Goal: Task Accomplishment & Management: Manage account settings

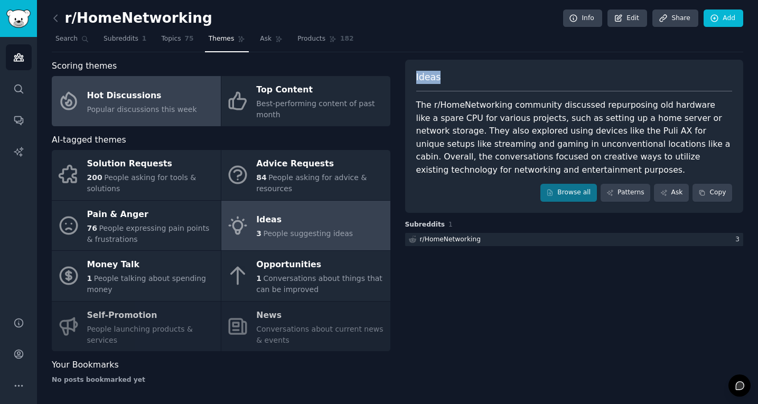
click at [101, 95] on div "Hot Discussions" at bounding box center [142, 95] width 110 height 17
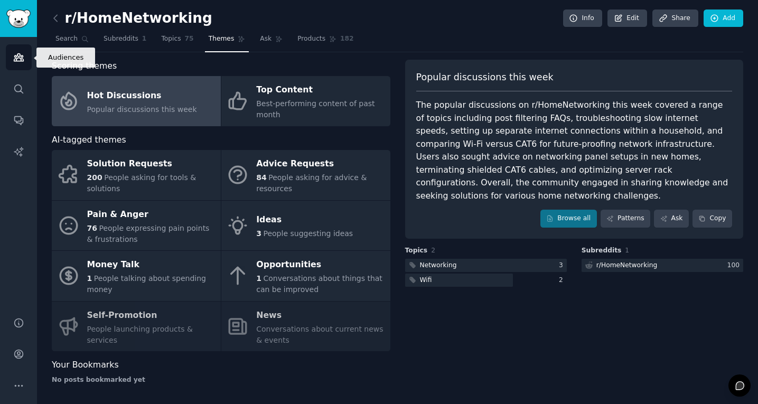
click at [25, 65] on link "Audiences" at bounding box center [19, 57] width 26 height 26
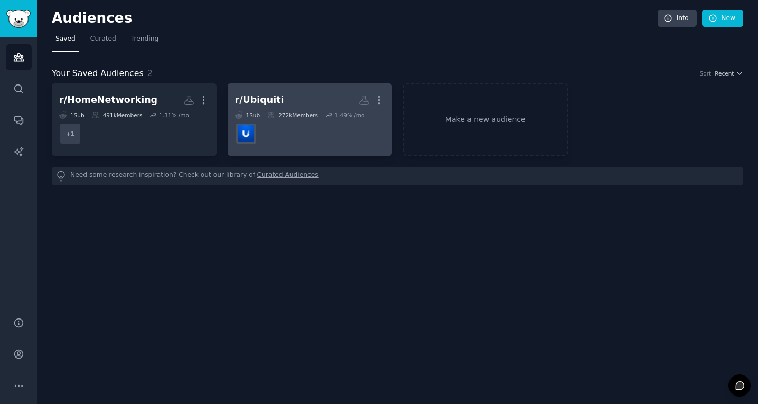
click at [304, 132] on dd "r/Ubiquiti" at bounding box center [310, 134] width 150 height 30
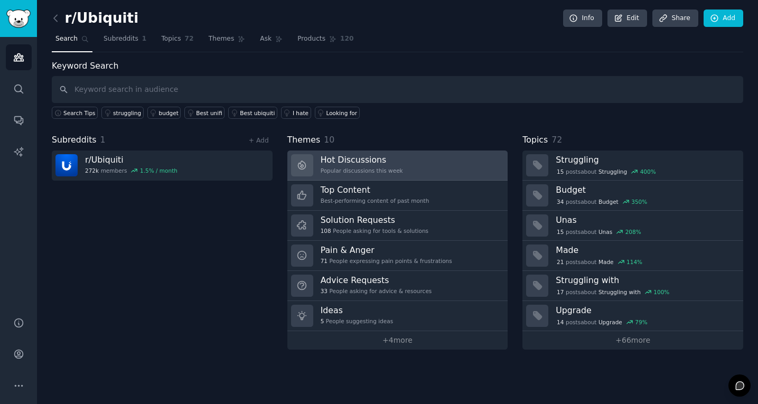
click at [412, 178] on link "Hot Discussions Popular discussions this week" at bounding box center [397, 166] width 221 height 30
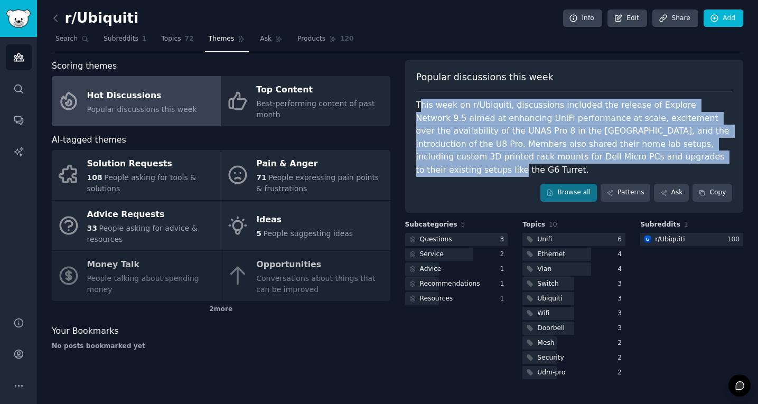
drag, startPoint x: 435, startPoint y: 118, endPoint x: 462, endPoint y: 167, distance: 55.8
click at [462, 167] on div "This week on r/Ubiquiti, discussions included the release of Explore Network 9.…" at bounding box center [574, 138] width 316 height 78
click at [419, 124] on div "This week on r/Ubiquiti, discussions included the release of Explore Network 9.…" at bounding box center [574, 138] width 316 height 78
copy div "This week on r/Ubiquiti, discussions included the release of Explore Network 9.…"
drag, startPoint x: 418, startPoint y: 102, endPoint x: 461, endPoint y: 174, distance: 83.9
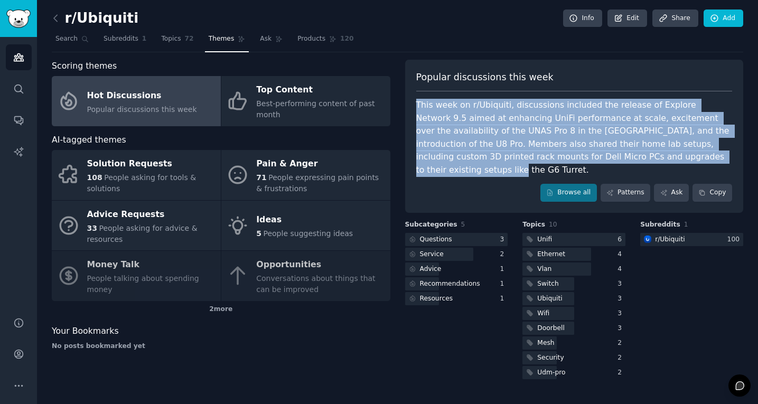
click at [461, 174] on div "This week on r/Ubiquiti, discussions included the release of Explore Network 9.…" at bounding box center [574, 138] width 316 height 78
click at [469, 186] on span "button" at bounding box center [469, 186] width 0 height 0
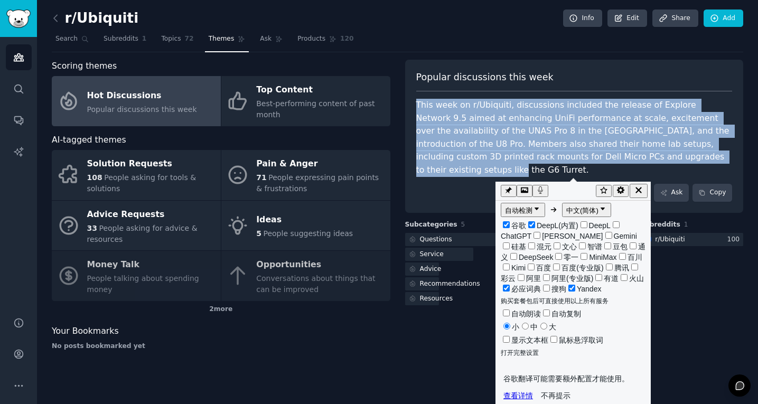
click at [643, 189] on icon "button" at bounding box center [639, 190] width 10 height 10
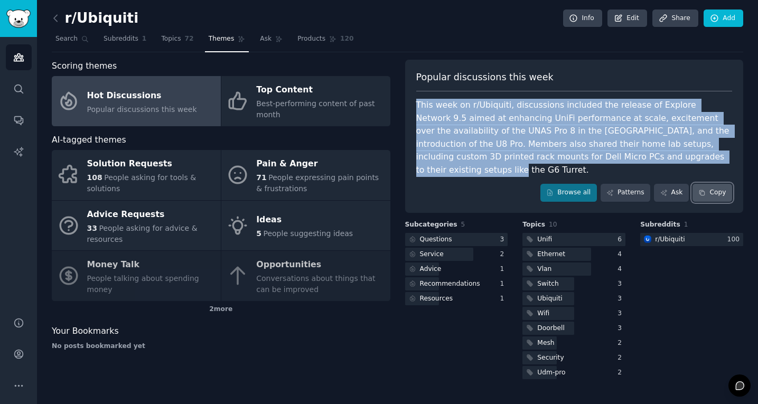
click at [698, 201] on button "Copy" at bounding box center [712, 193] width 40 height 18
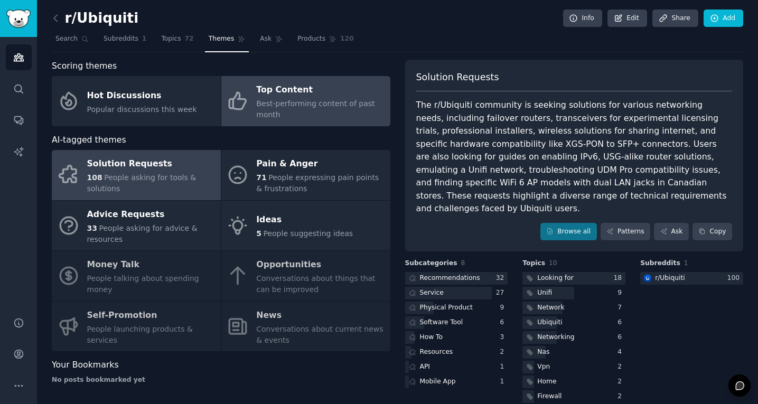
scroll to position [158, 0]
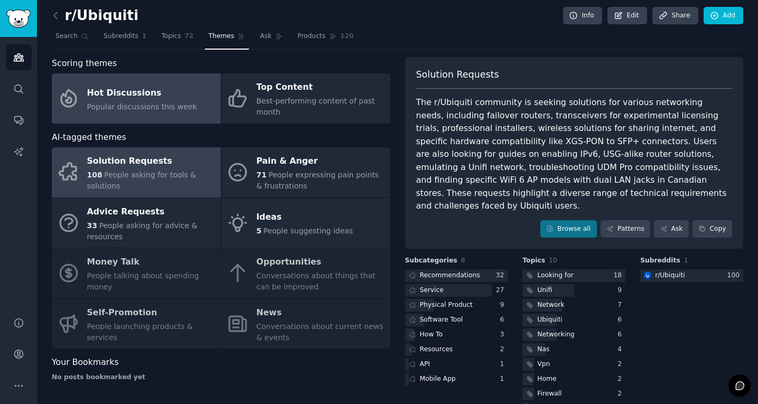
click at [155, 115] on link "Hot Discussions Popular discussions this week" at bounding box center [136, 98] width 169 height 50
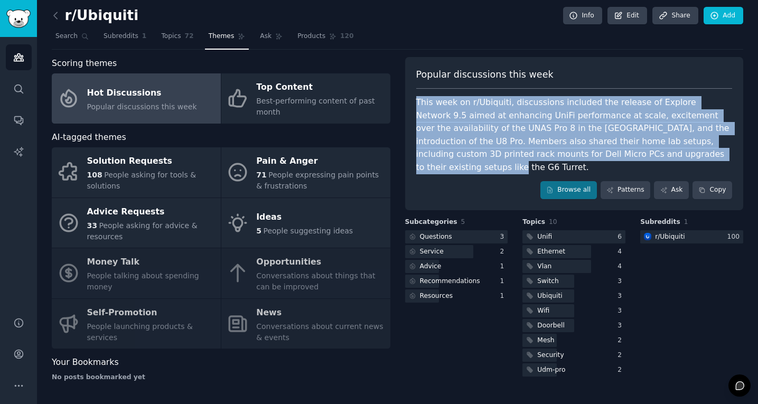
drag, startPoint x: 414, startPoint y: 102, endPoint x: 464, endPoint y: 167, distance: 81.3
click at [464, 167] on div "Popular discussions this week This week on r/Ubiquiti, discussions included the…" at bounding box center [574, 133] width 339 height 153
copy div "This week on r/Ubiquiti, discussions included the release of Explore Network 9.…"
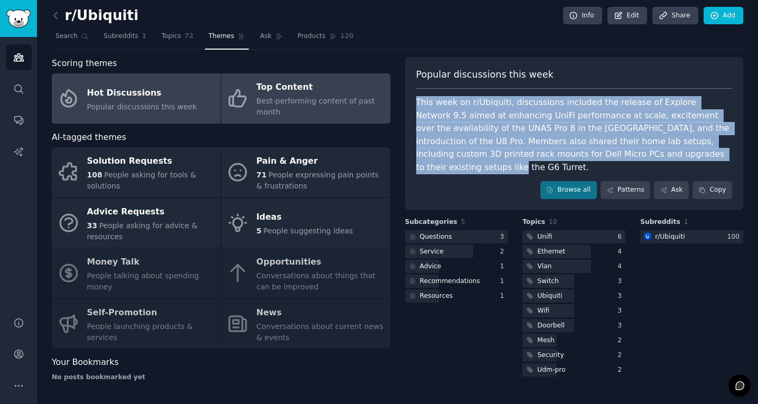
click at [278, 97] on span "Best-performing content of past month" at bounding box center [315, 107] width 118 height 20
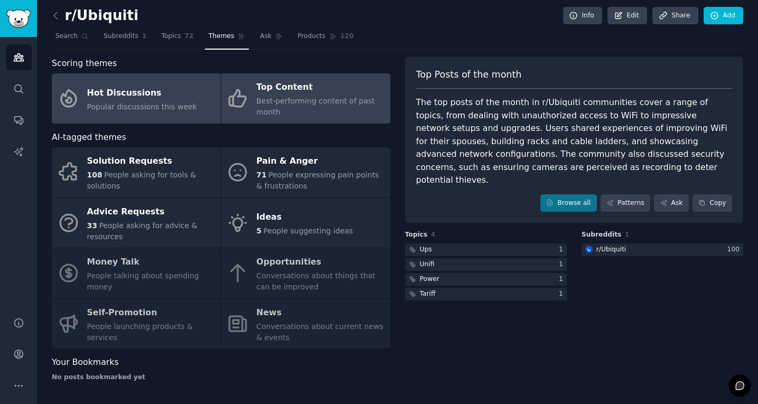
click at [134, 104] on span "Popular discussions this week" at bounding box center [142, 106] width 110 height 8
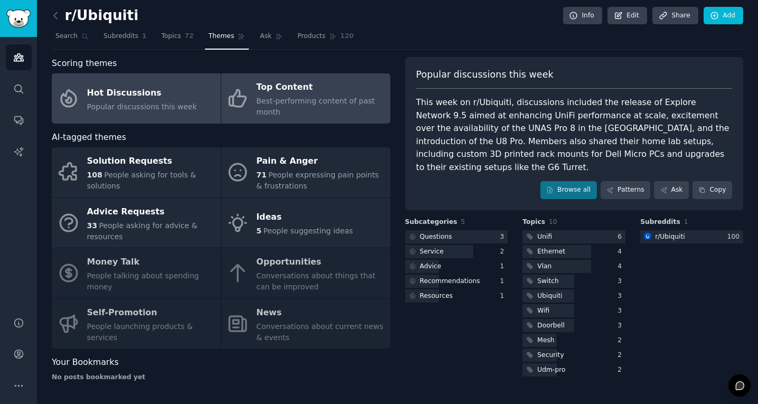
click at [272, 118] on link "Top Content Best-performing content of past month" at bounding box center [305, 98] width 169 height 50
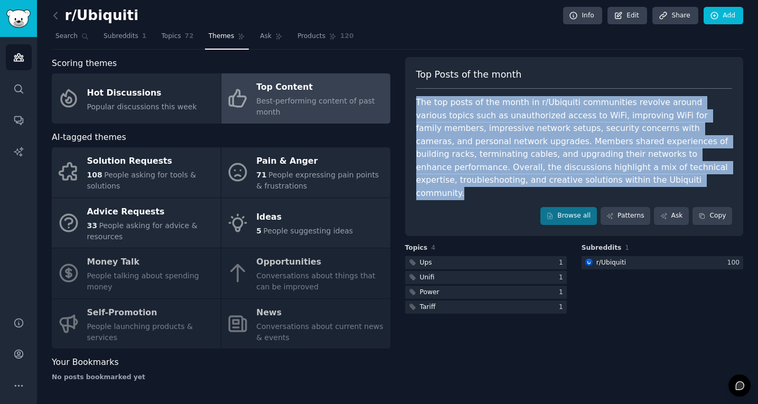
drag, startPoint x: 415, startPoint y: 101, endPoint x: 641, endPoint y: 180, distance: 238.8
click at [641, 180] on div "The top posts of the month in r/Ubiquiti communities revolve around various top…" at bounding box center [574, 148] width 316 height 104
copy div "The top posts of the month in r/Ubiquiti communities revolve around various top…"
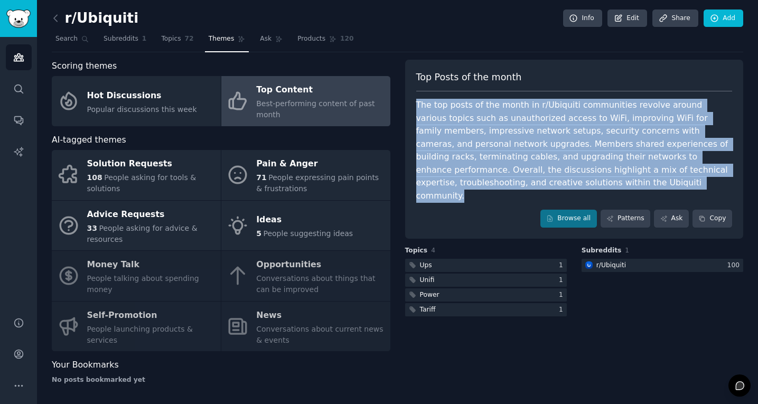
click at [61, 18] on link at bounding box center [58, 18] width 13 height 17
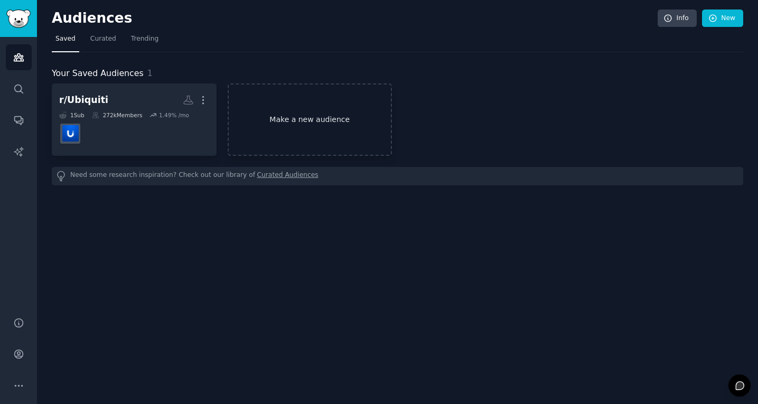
click at [308, 132] on link "Make a new audience" at bounding box center [310, 119] width 165 height 72
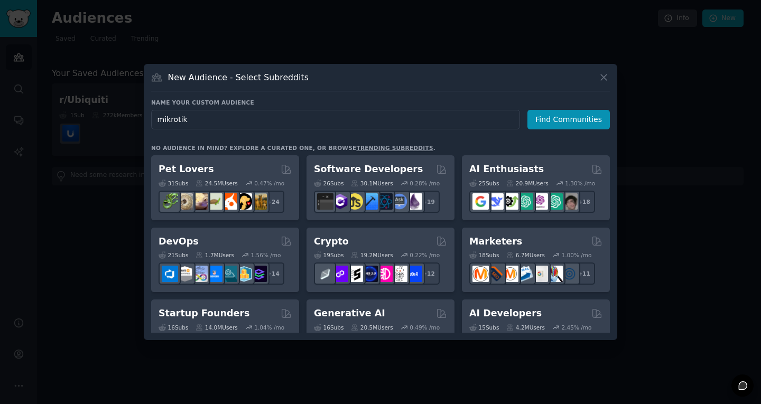
click at [155, 120] on input "mikrotik" at bounding box center [335, 120] width 369 height 20
type input "r/mikrotik"
click at [547, 121] on button "Find Communities" at bounding box center [568, 120] width 82 height 20
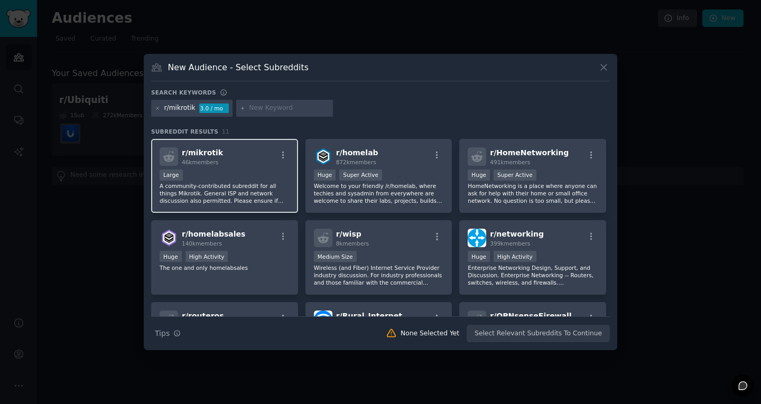
click at [254, 166] on div "r/ mikrotik 46k members Large A community-contributed subreddit for all things …" at bounding box center [224, 176] width 147 height 74
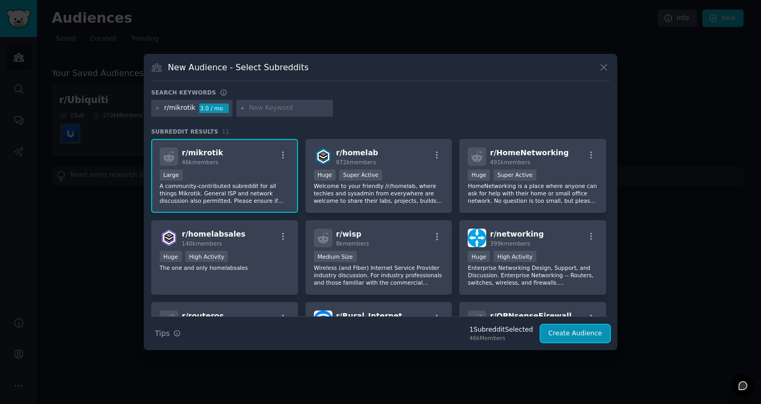
click at [575, 335] on button "Create Audience" at bounding box center [575, 334] width 70 height 18
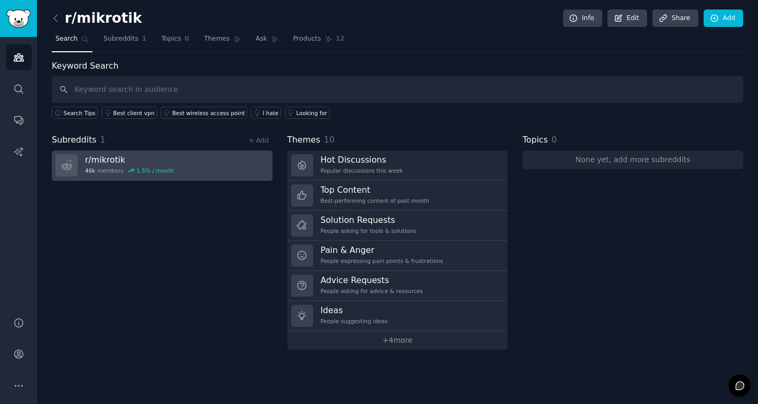
click at [180, 168] on link "r/ mikrotik 46k members 1.5 % / month" at bounding box center [162, 166] width 221 height 30
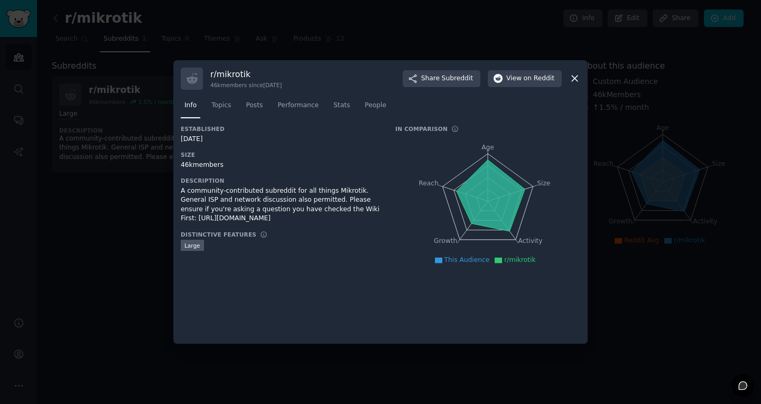
click at [579, 78] on icon at bounding box center [574, 78] width 11 height 11
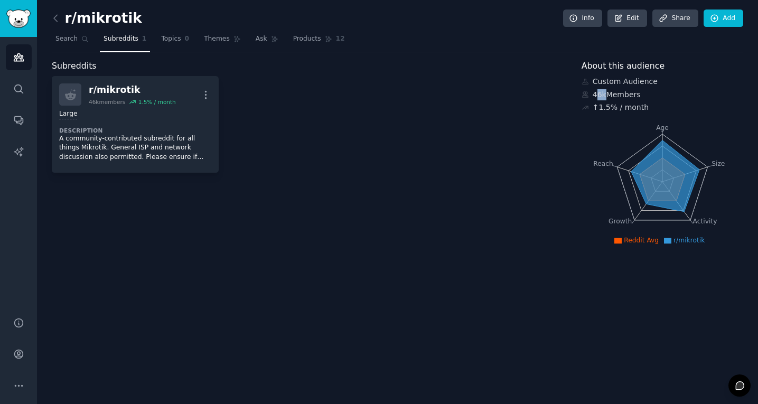
drag, startPoint x: 595, startPoint y: 92, endPoint x: 606, endPoint y: 93, distance: 11.1
click at [606, 93] on div "46k Members" at bounding box center [662, 94] width 162 height 11
copy div "↑ 1.5 % / month"
drag, startPoint x: 592, startPoint y: 109, endPoint x: 643, endPoint y: 111, distance: 51.8
click at [643, 111] on div "↑ 1.5 % / month" at bounding box center [662, 107] width 162 height 11
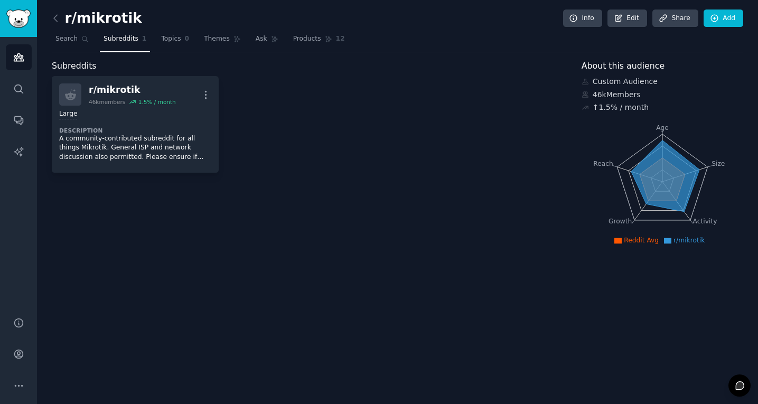
click at [559, 158] on div "r/ mikrotik 46k members 1.5 % / month More Large Description A community-contri…" at bounding box center [309, 124] width 515 height 97
drag, startPoint x: 175, startPoint y: 45, endPoint x: 186, endPoint y: 49, distance: 12.4
click at [175, 45] on link "Topics 0" at bounding box center [174, 42] width 35 height 22
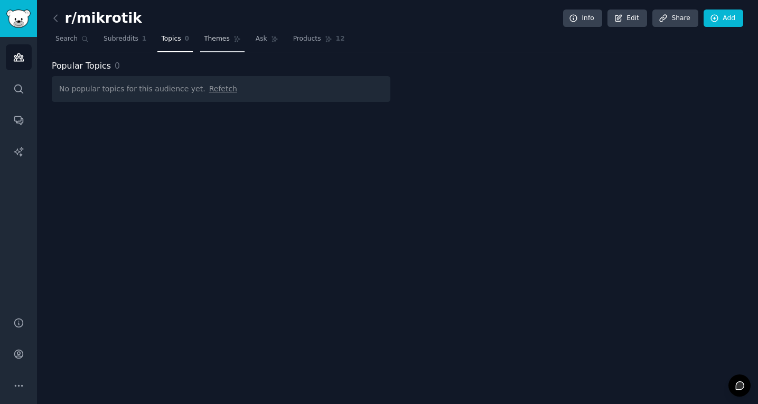
click at [219, 45] on link "Themes" at bounding box center [222, 42] width 44 height 22
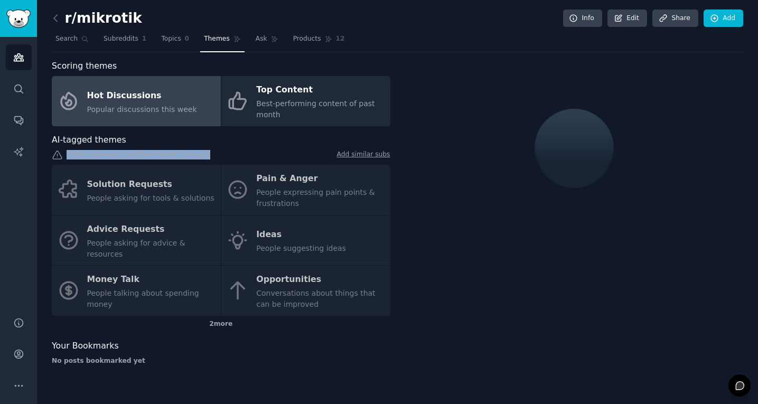
drag, startPoint x: 66, startPoint y: 155, endPoint x: 204, endPoint y: 154, distance: 137.8
click at [204, 154] on div "Small audience, could have low # of results. Add similar subs" at bounding box center [221, 155] width 339 height 11
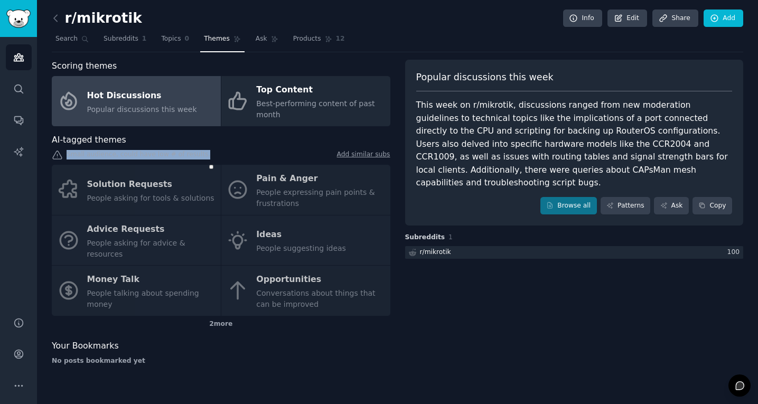
click at [211, 167] on span "button" at bounding box center [211, 167] width 0 height 0
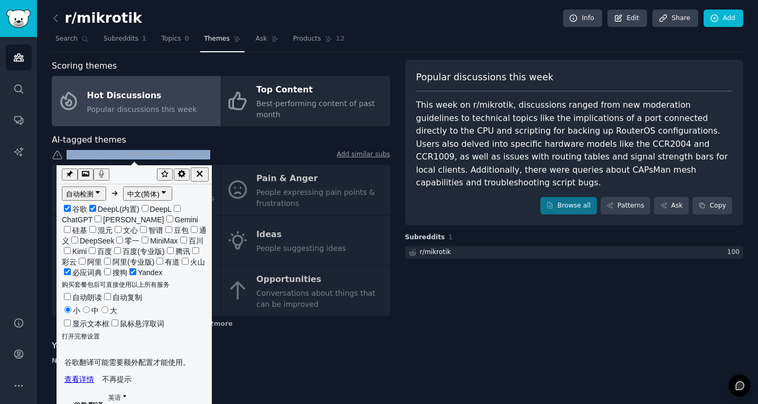
click at [200, 173] on icon "button" at bounding box center [200, 174] width 10 height 10
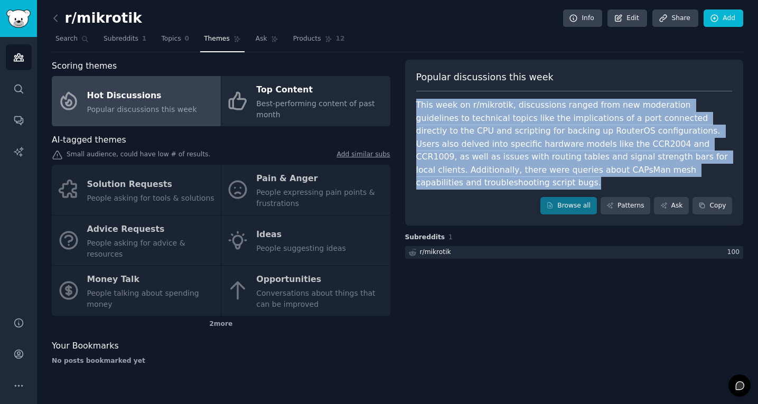
copy div "This week on r/mikrotik, discussions ranged from new moderation guidelines to t…"
drag, startPoint x: 417, startPoint y: 102, endPoint x: 719, endPoint y: 171, distance: 309.3
click at [719, 171] on div "This week on r/mikrotik, discussions ranged from new moderation guidelines to t…" at bounding box center [574, 144] width 316 height 91
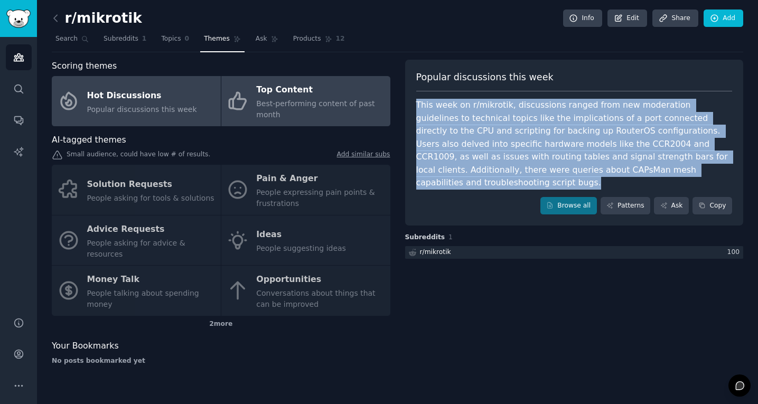
click at [306, 124] on link "Top Content Best-performing content of past month" at bounding box center [305, 101] width 169 height 50
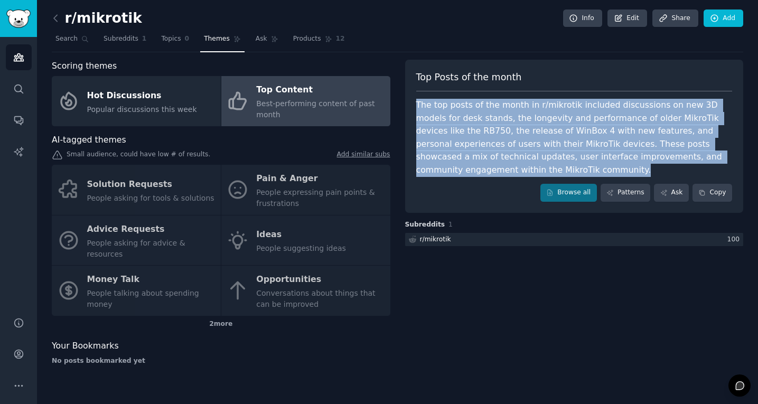
drag, startPoint x: 418, startPoint y: 101, endPoint x: 602, endPoint y: 167, distance: 195.3
click at [602, 167] on div "The top posts of the month in r/mikrotik included discussions on new 3D models …" at bounding box center [574, 138] width 316 height 78
copy div "The top posts of the month in r/mikrotik included discussions on new 3D models …"
click at [17, 52] on icon "Sidebar" at bounding box center [18, 57] width 11 height 11
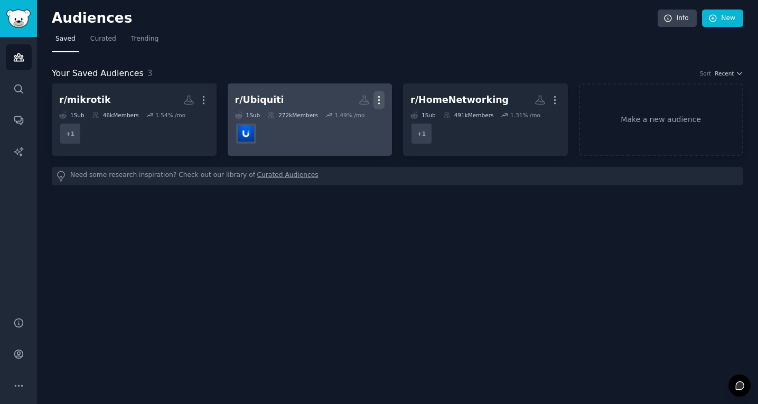
click at [381, 98] on icon "button" at bounding box center [378, 100] width 11 height 11
click at [351, 128] on div "Delete" at bounding box center [342, 122] width 50 height 22
click at [356, 126] on p "Delete" at bounding box center [350, 122] width 24 height 11
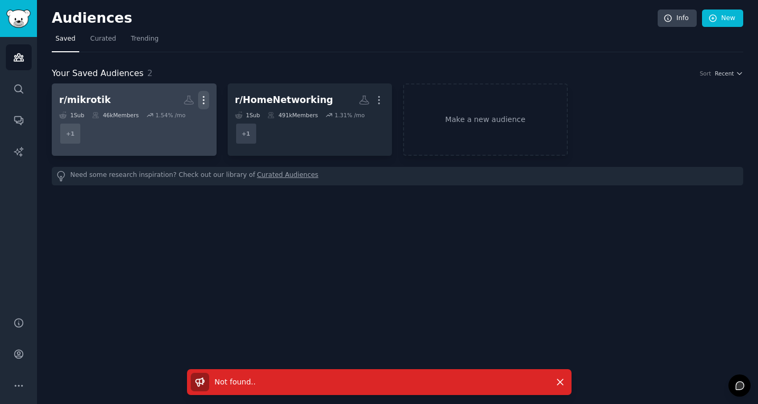
click at [205, 100] on icon "button" at bounding box center [203, 100] width 11 height 11
click at [172, 124] on p "Delete" at bounding box center [175, 122] width 24 height 11
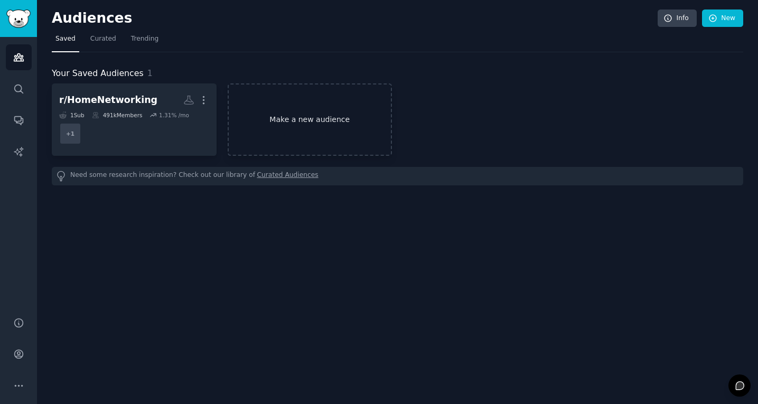
click at [298, 109] on link "Make a new audience" at bounding box center [310, 119] width 165 height 72
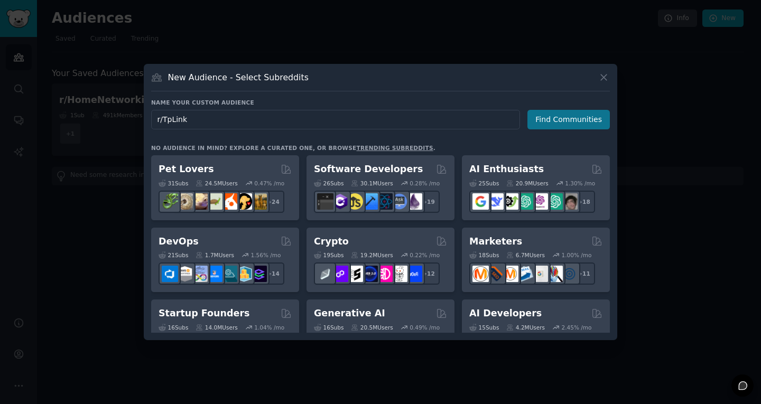
type input "r/TpLink"
click at [560, 116] on button "Find Communities" at bounding box center [568, 120] width 82 height 20
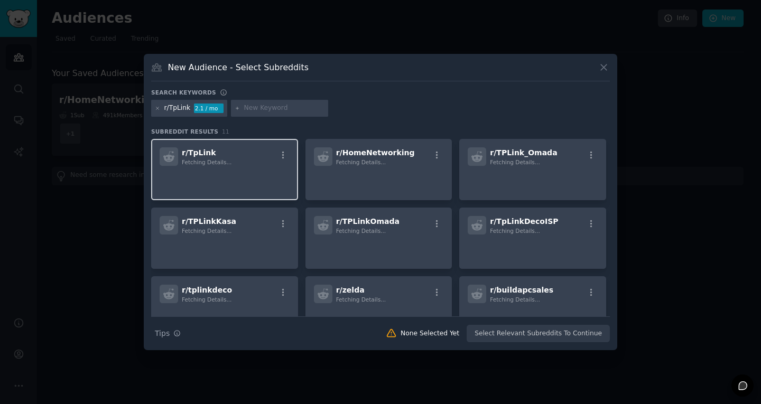
click at [252, 179] on p at bounding box center [224, 181] width 130 height 22
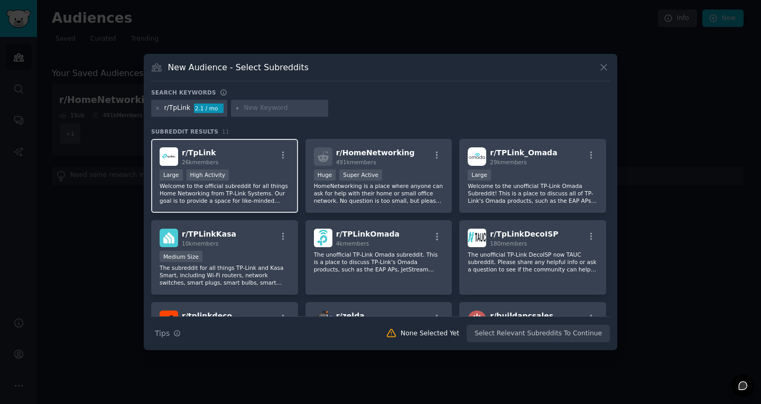
click at [261, 201] on p "Welcome to the official subreddit for all things Home Networking from TP-Link S…" at bounding box center [224, 193] width 130 height 22
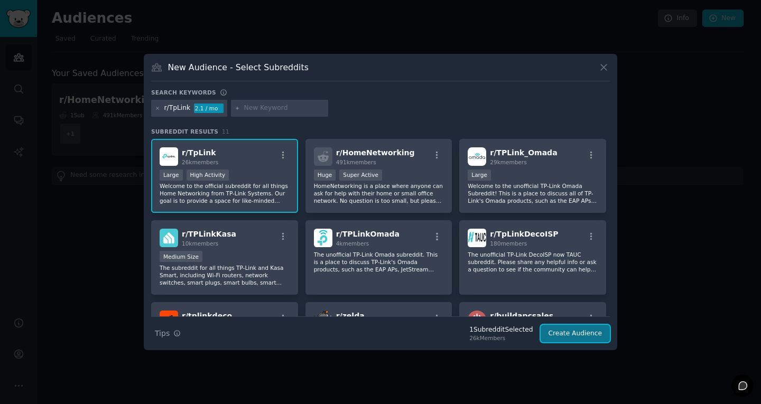
click at [591, 335] on button "Create Audience" at bounding box center [575, 334] width 70 height 18
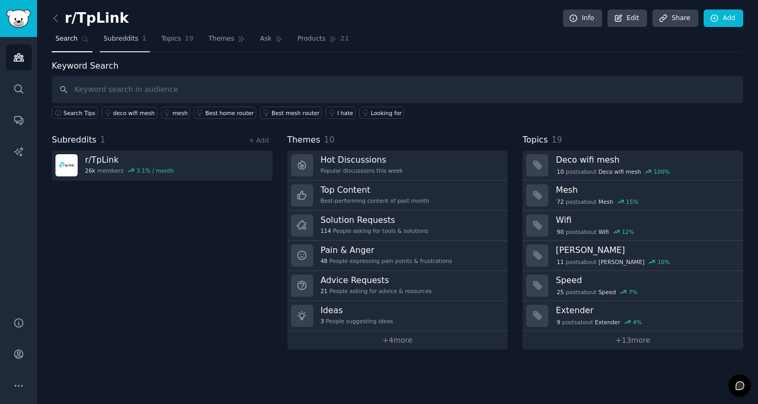
click at [129, 38] on span "Subreddits" at bounding box center [121, 39] width 35 height 10
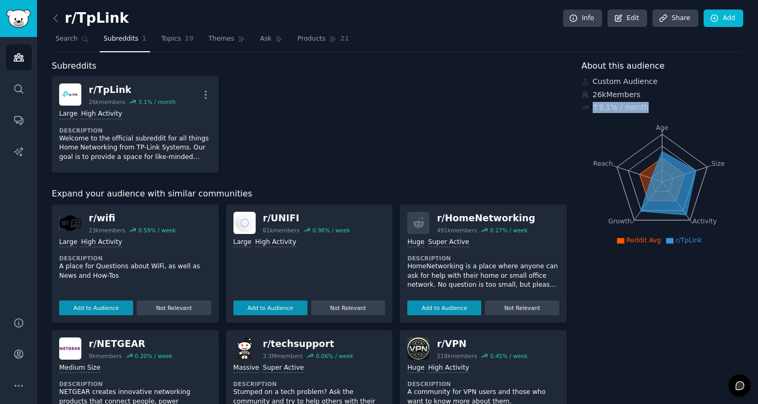
drag, startPoint x: 589, startPoint y: 109, endPoint x: 645, endPoint y: 109, distance: 56.0
click at [645, 109] on div "↑ 3.1 % / month" at bounding box center [662, 107] width 162 height 11
copy div "↑ 3.1 % / month"
click at [592, 127] on icon "Age Size Activity Growth Reach" at bounding box center [661, 181] width 161 height 133
click at [597, 170] on icon "Age Size Activity Growth Reach" at bounding box center [661, 181] width 161 height 133
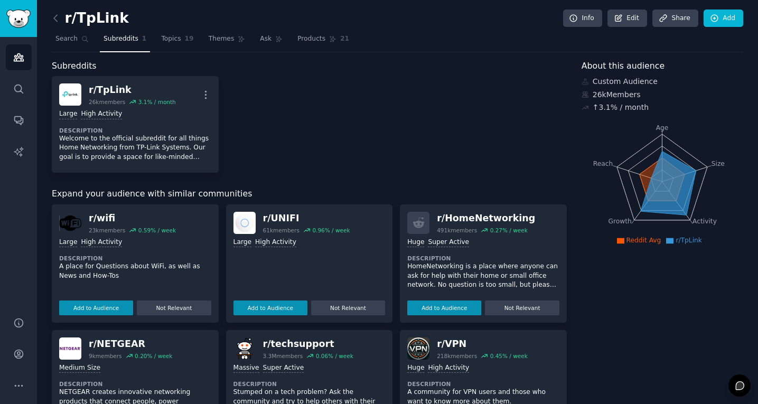
click at [600, 157] on icon "Age Size Activity Growth Reach" at bounding box center [661, 181] width 161 height 133
click at [671, 243] on icon at bounding box center [669, 241] width 7 height 6
click at [612, 223] on tspan "Growth" at bounding box center [619, 221] width 23 height 7
click at [607, 186] on icon "Age Size Activity Growth Reach" at bounding box center [661, 181] width 161 height 133
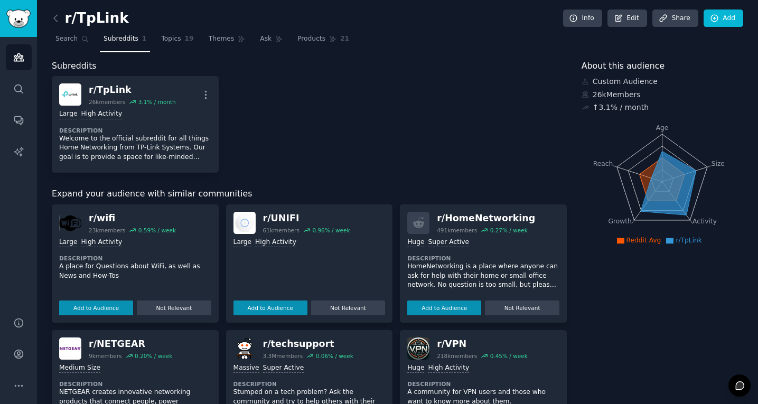
click at [602, 165] on tspan "Reach" at bounding box center [603, 162] width 20 height 7
click at [654, 134] on icon "Age Size Activity Growth Reach" at bounding box center [661, 181] width 161 height 133
click at [594, 174] on icon "Age Size Activity Growth Reach" at bounding box center [661, 181] width 161 height 133
drag, startPoint x: 595, startPoint y: 153, endPoint x: 708, endPoint y: 206, distance: 125.2
click at [708, 206] on icon "Age Size Activity Growth Reach" at bounding box center [661, 181] width 161 height 133
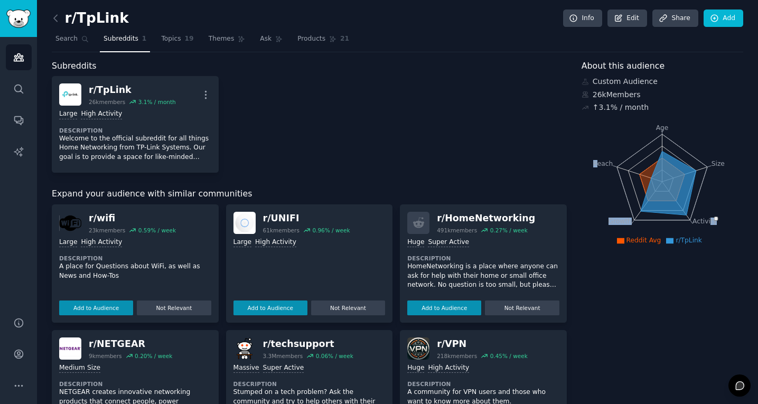
click at [624, 331] on div "About this audience Custom Audience 26k Members ↑ 3.1 % / month Age Size Activi…" at bounding box center [662, 380] width 162 height 640
drag, startPoint x: 657, startPoint y: 126, endPoint x: 624, endPoint y: 244, distance: 122.4
click at [624, 244] on div "Age Size Activity Growth Reach Reddit Avg r/TpLink" at bounding box center [661, 181] width 161 height 133
copy icon "ge Size Activity Growth Reach"
click at [639, 307] on div "About this audience Custom Audience 26k Members ↑ 3.1 % / month Age Size Activi…" at bounding box center [662, 380] width 162 height 640
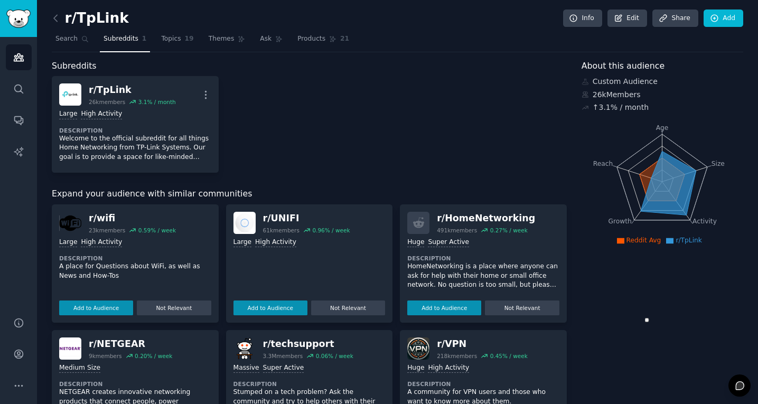
click at [568, 175] on div "Subreddits r/ TpLink 26k members 3.1 % / month More Large High Activity Descrip…" at bounding box center [397, 380] width 691 height 640
click at [170, 41] on span "Topics" at bounding box center [171, 39] width 20 height 10
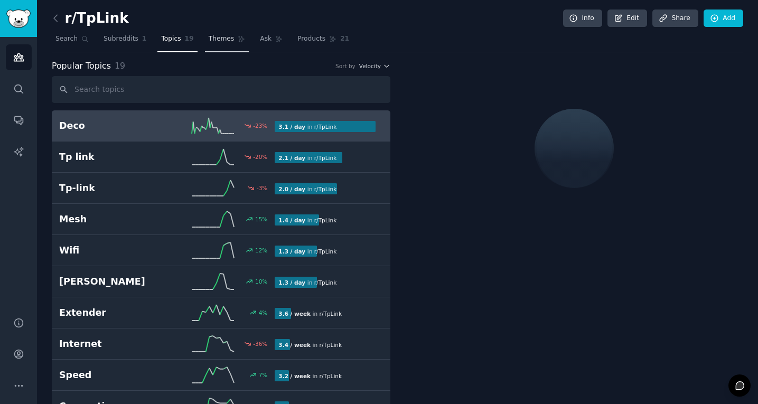
click at [229, 44] on link "Themes" at bounding box center [227, 42] width 44 height 22
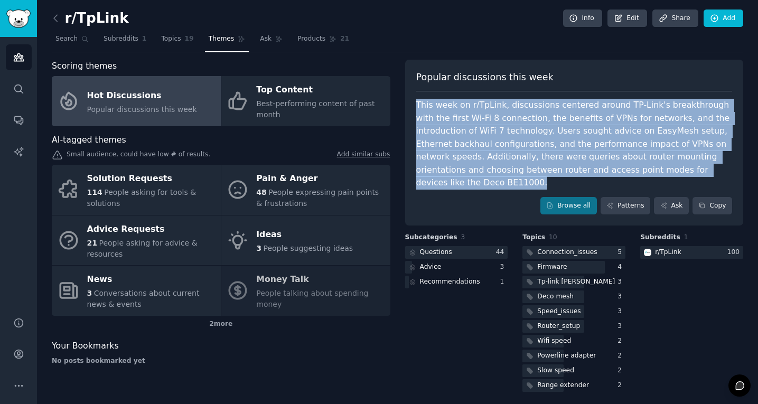
copy div "This week on r/TpLink, discussions centered around TP-Link's breakthrough with …"
drag, startPoint x: 414, startPoint y: 103, endPoint x: 527, endPoint y: 182, distance: 137.7
click at [527, 182] on div "Popular discussions this week This week on r/TpLink, discussions centered aroun…" at bounding box center [574, 143] width 339 height 166
copy div "This week on r/TpLink, discussions centered around TP-Link's breakthrough with …"
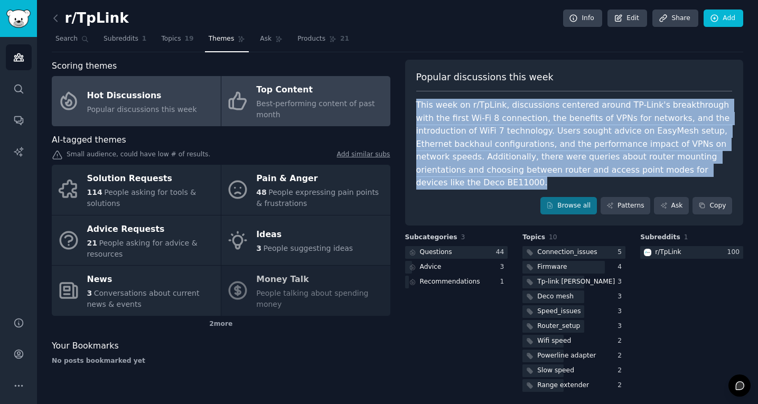
drag, startPoint x: 330, startPoint y: 109, endPoint x: 367, endPoint y: 122, distance: 39.1
click at [330, 109] on div "Best-performing content of past month" at bounding box center [320, 109] width 128 height 22
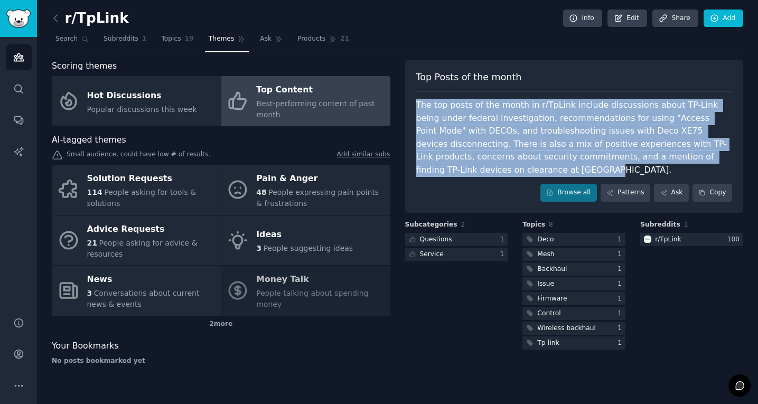
drag, startPoint x: 418, startPoint y: 106, endPoint x: 514, endPoint y: 166, distance: 113.9
click at [514, 166] on div "The top posts of the month in r/TpLink include discussions about TP-Link being …" at bounding box center [574, 138] width 316 height 78
copy div "The top posts of the month in r/TpLink include discussions about TP-Link being …"
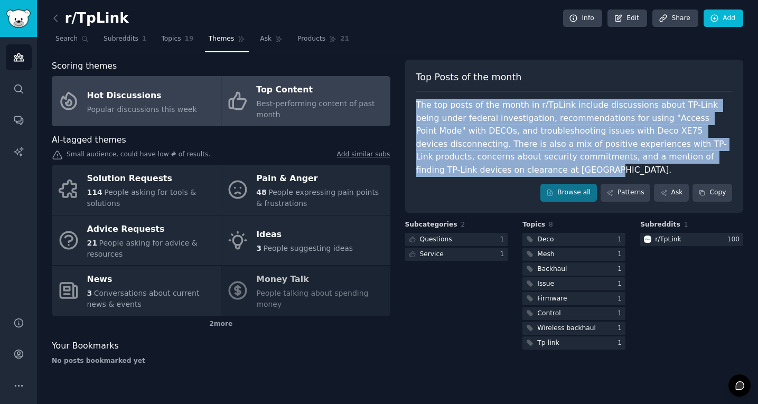
click at [175, 123] on link "Hot Discussions Popular discussions this week" at bounding box center [136, 101] width 169 height 50
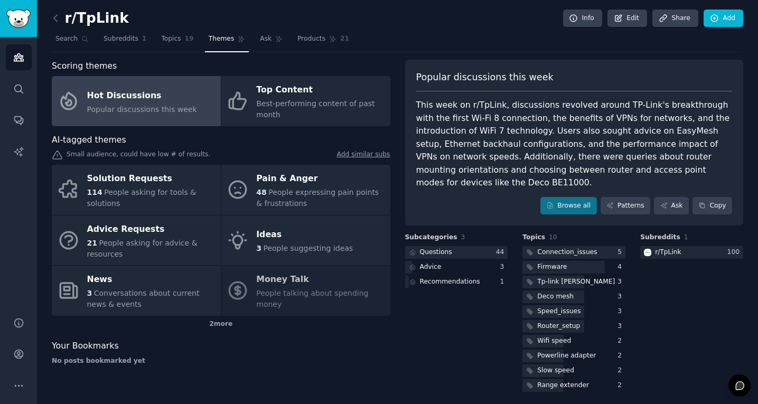
click at [15, 55] on icon "Sidebar" at bounding box center [19, 57] width 10 height 7
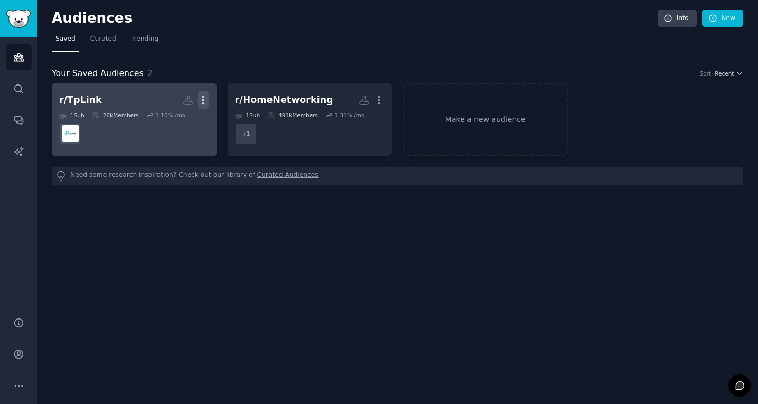
click at [208, 99] on icon "button" at bounding box center [203, 100] width 11 height 11
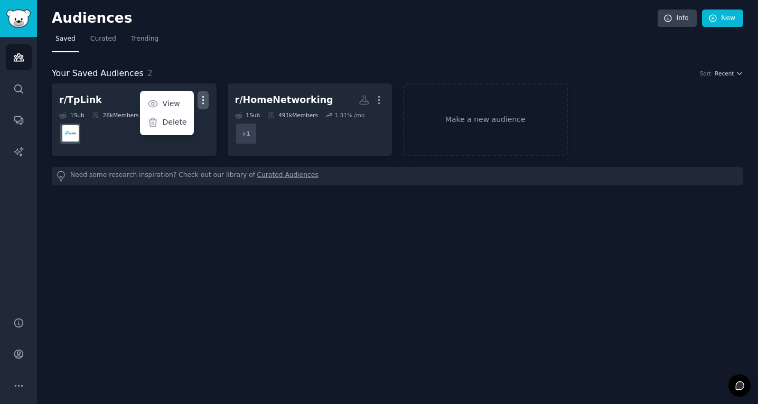
drag, startPoint x: 172, startPoint y: 122, endPoint x: 442, endPoint y: 53, distance: 279.0
click at [172, 121] on p "Delete" at bounding box center [174, 122] width 24 height 11
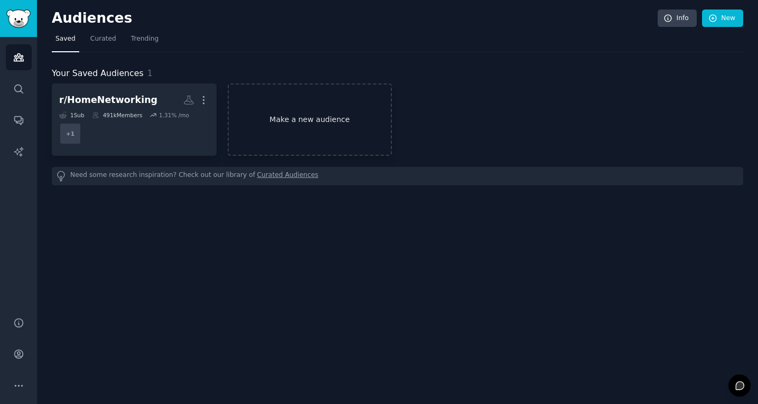
click at [368, 112] on link "Make a new audience" at bounding box center [310, 119] width 165 height 72
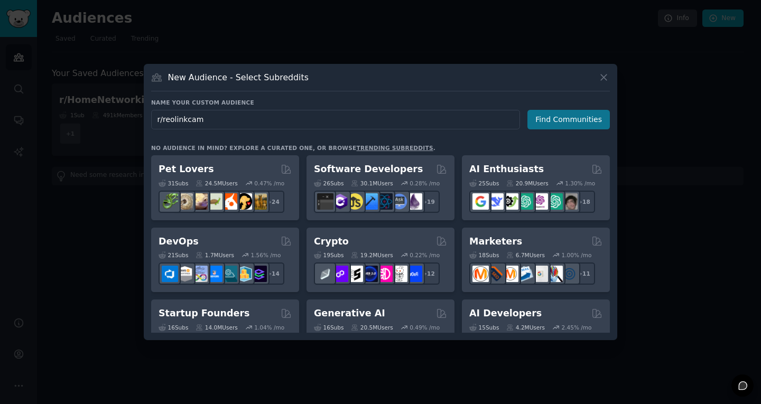
type input "r/reolinkcam"
click at [583, 126] on button "Find Communities" at bounding box center [568, 120] width 82 height 20
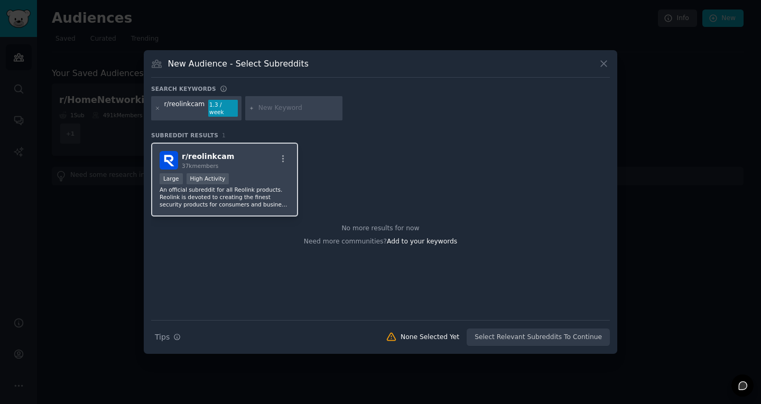
click at [239, 190] on p "An official subreddit for all Reolink products. Reolink is devoted to creating …" at bounding box center [224, 197] width 130 height 22
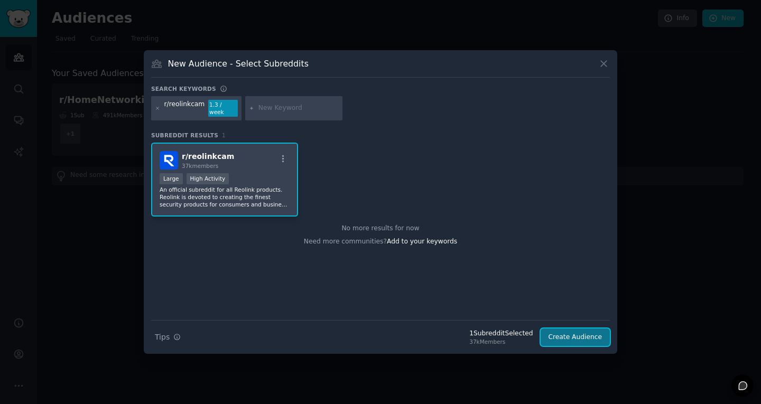
click at [573, 339] on button "Create Audience" at bounding box center [575, 337] width 70 height 18
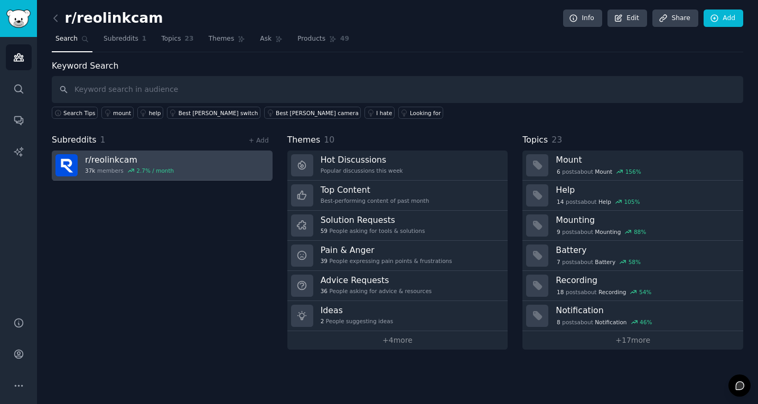
click at [120, 166] on div "r/ reolinkcam 37k members 2.7 % / month" at bounding box center [129, 165] width 89 height 22
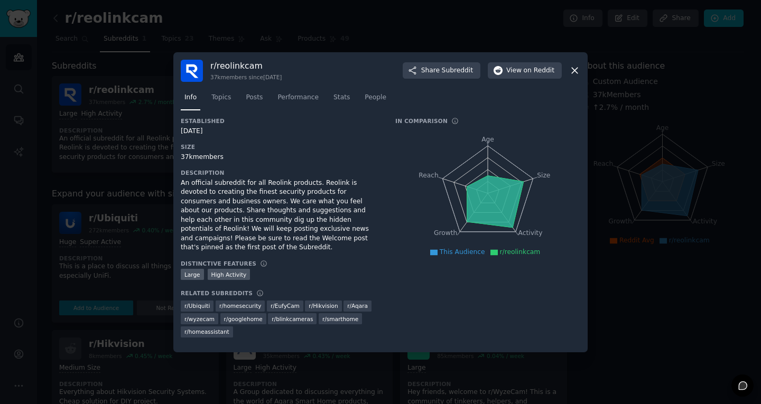
click at [574, 72] on icon at bounding box center [574, 70] width 11 height 11
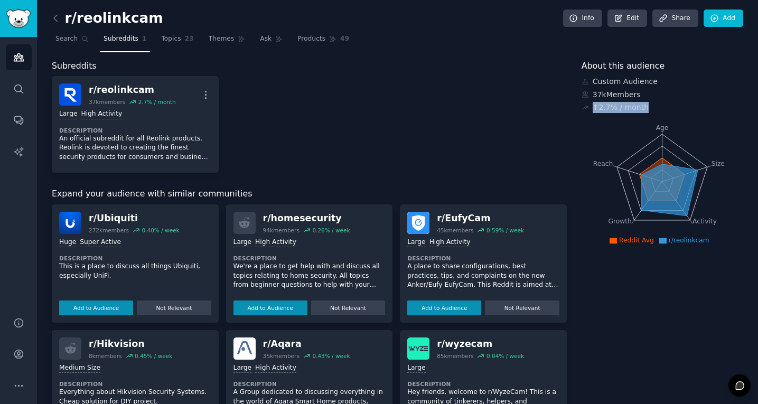
drag, startPoint x: 590, startPoint y: 106, endPoint x: 644, endPoint y: 109, distance: 54.0
click at [644, 109] on div "↑ 2.7 % / month" at bounding box center [662, 107] width 162 height 11
click at [531, 154] on div "r/ reolinkcam 37k members 2.7 % / month More Large High Activity Description An…" at bounding box center [309, 124] width 515 height 97
click at [186, 40] on span "23" at bounding box center [189, 39] width 9 height 10
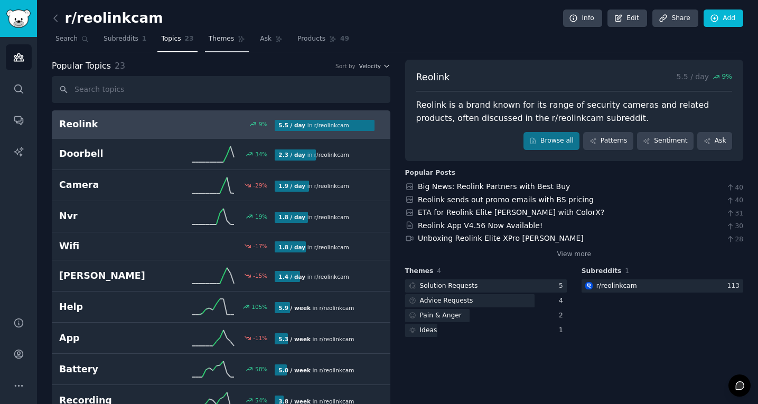
click at [223, 41] on span "Themes" at bounding box center [222, 39] width 26 height 10
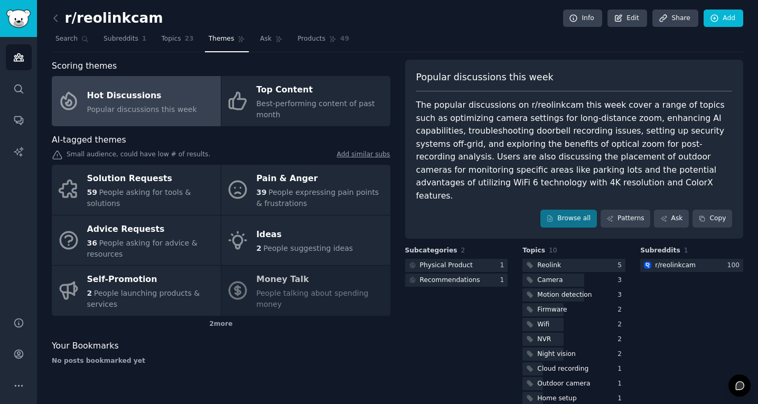
click at [171, 102] on div "Hot Discussions" at bounding box center [142, 95] width 110 height 17
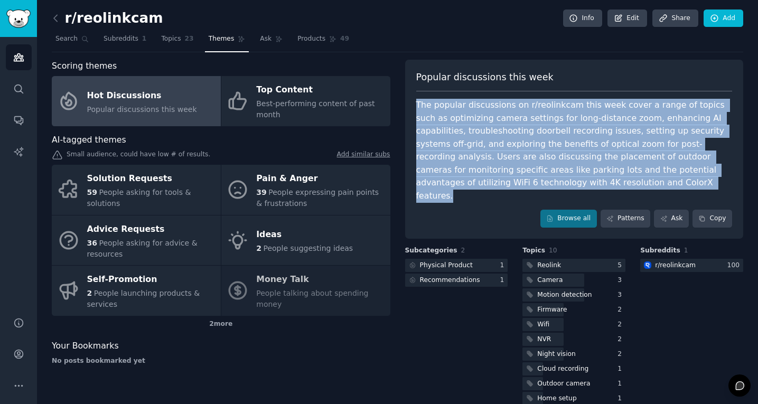
drag, startPoint x: 415, startPoint y: 106, endPoint x: 679, endPoint y: 185, distance: 275.7
click at [679, 185] on div "The popular discussions on r/reolinkcam this week cover a range of topics such …" at bounding box center [574, 151] width 316 height 104
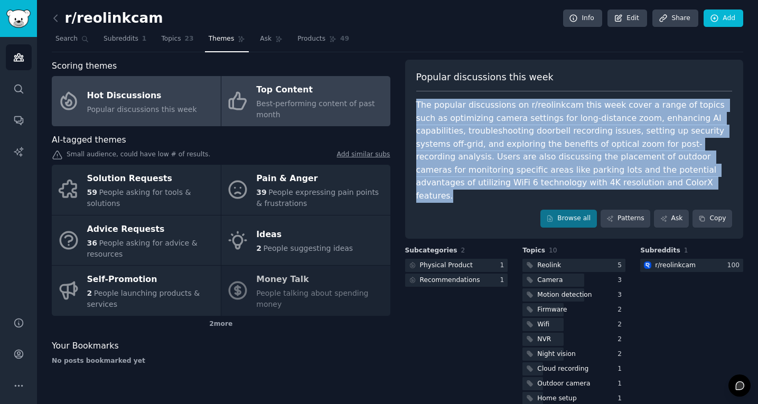
click at [281, 97] on div "Top Content" at bounding box center [320, 90] width 128 height 17
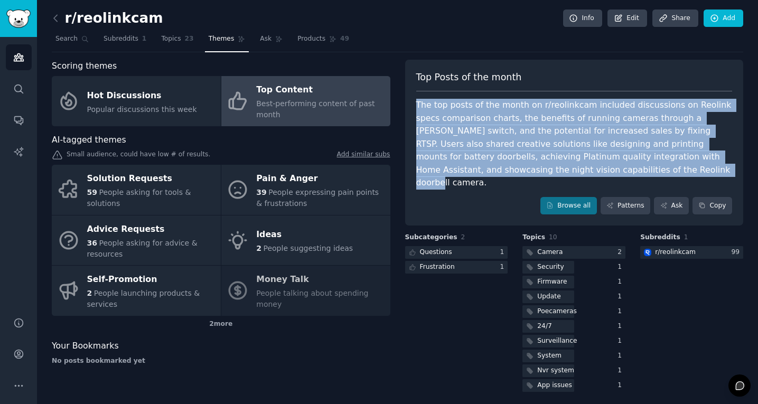
drag, startPoint x: 417, startPoint y: 104, endPoint x: 655, endPoint y: 169, distance: 246.5
click at [655, 169] on div "The top posts of the month on r/reolinkcam included discussions on Reolink spec…" at bounding box center [574, 144] width 316 height 91
click at [16, 55] on icon "Sidebar" at bounding box center [19, 57] width 10 height 7
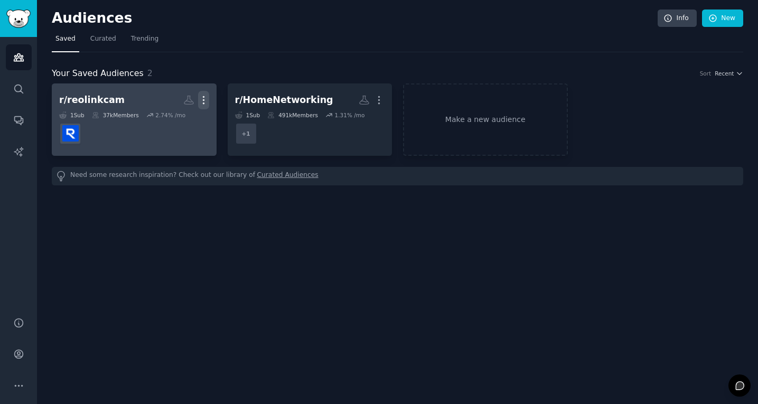
click at [204, 105] on icon "button" at bounding box center [203, 100] width 11 height 11
click at [175, 123] on p "Delete" at bounding box center [175, 122] width 24 height 11
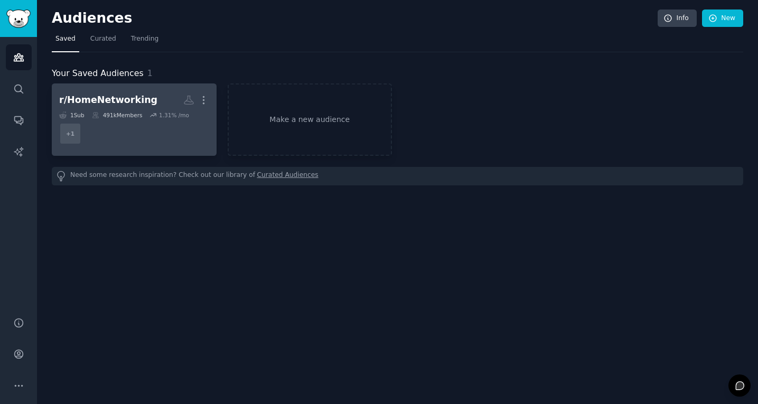
click at [108, 127] on dd "+ 1" at bounding box center [134, 134] width 150 height 30
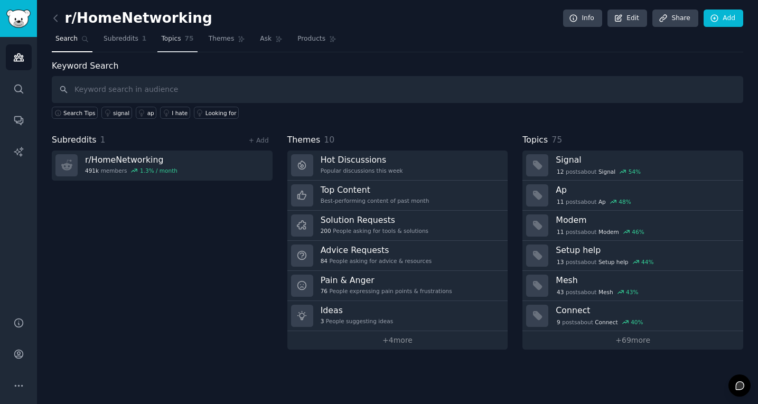
drag, startPoint x: 140, startPoint y: 39, endPoint x: 158, endPoint y: 49, distance: 20.1
click at [142, 39] on span "1" at bounding box center [144, 39] width 5 height 10
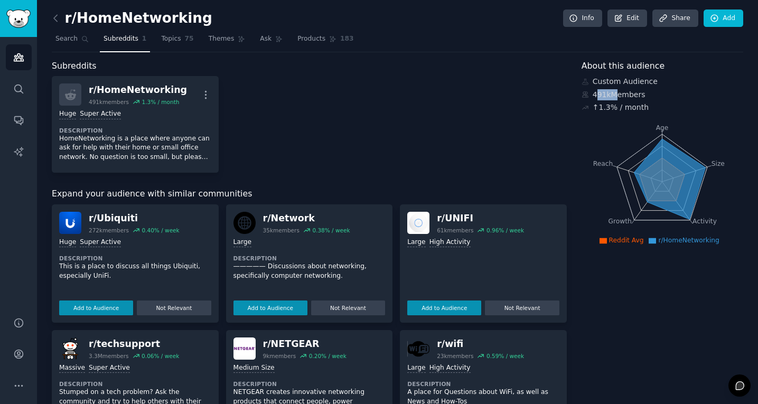
drag, startPoint x: 593, startPoint y: 94, endPoint x: 609, endPoint y: 97, distance: 16.2
click at [609, 97] on div "491k Members" at bounding box center [662, 94] width 162 height 11
click at [602, 95] on div "491k Members" at bounding box center [662, 94] width 162 height 11
click at [590, 94] on div "491k Members" at bounding box center [662, 94] width 162 height 11
drag, startPoint x: 590, startPoint y: 94, endPoint x: 607, endPoint y: 95, distance: 16.4
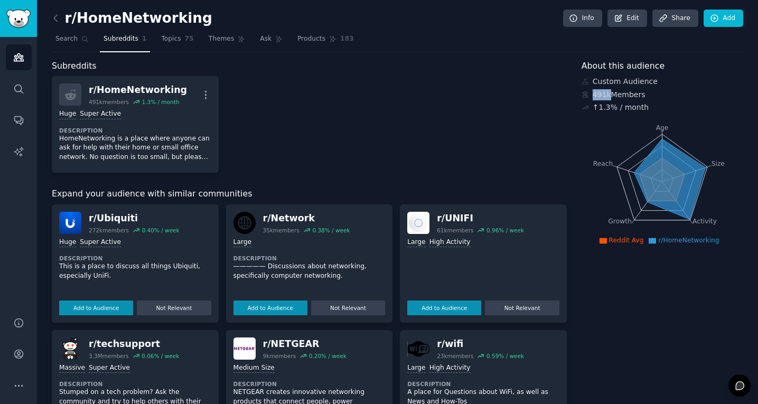
click at [607, 95] on div "491k Members" at bounding box center [662, 94] width 162 height 11
click at [570, 145] on div "Subreddits r/ HomeNetworking 491k members 1.3 % / month More Huge Super Active …" at bounding box center [397, 380] width 691 height 640
drag, startPoint x: 590, startPoint y: 109, endPoint x: 638, endPoint y: 113, distance: 48.2
click at [638, 113] on div "About this audience Custom Audience 491k Members ↑ 1.3 % / month Age Size Activ…" at bounding box center [662, 380] width 162 height 640
click at [571, 128] on div "Subreddits r/ HomeNetworking 491k members 1.3 % / month More Huge Super Active …" at bounding box center [397, 380] width 691 height 640
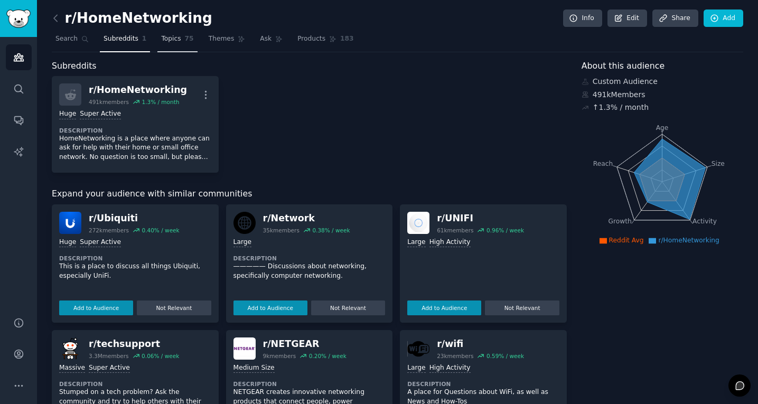
drag, startPoint x: 171, startPoint y: 44, endPoint x: 177, endPoint y: 49, distance: 7.9
click at [171, 44] on link "Topics 75" at bounding box center [177, 42] width 40 height 22
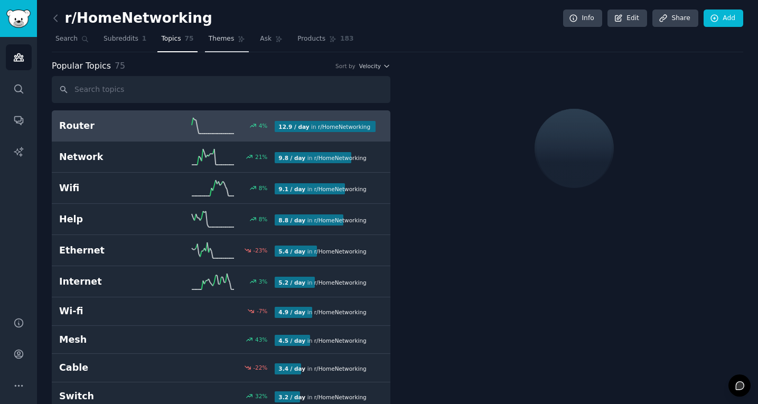
click at [214, 45] on link "Themes" at bounding box center [227, 42] width 44 height 22
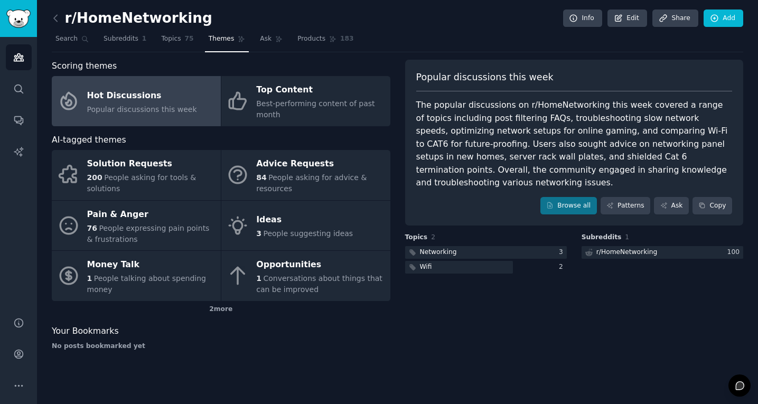
click at [552, 403] on div "r/HomeNetworking Info Edit Share Add Search Subreddits 1 Topics 75 Themes Ask P…" at bounding box center [397, 202] width 721 height 404
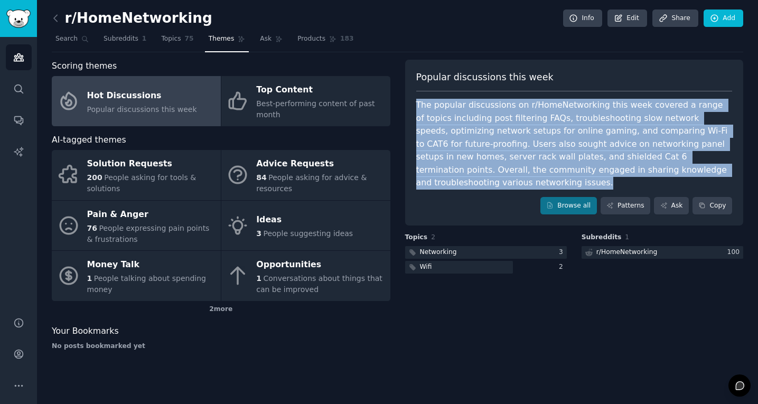
drag, startPoint x: 417, startPoint y: 104, endPoint x: 516, endPoint y: 184, distance: 127.7
click at [516, 184] on div "The popular discussions on r/HomeNetworking this week covered a range of topics…" at bounding box center [574, 144] width 316 height 91
click at [512, 183] on div "The popular discussions on r/HomeNetworking this week covered a range of topics…" at bounding box center [574, 144] width 316 height 91
drag, startPoint x: 418, startPoint y: 102, endPoint x: 511, endPoint y: 187, distance: 126.0
click at [511, 187] on div "The popular discussions on r/HomeNetworking this week covered a range of topics…" at bounding box center [574, 144] width 316 height 91
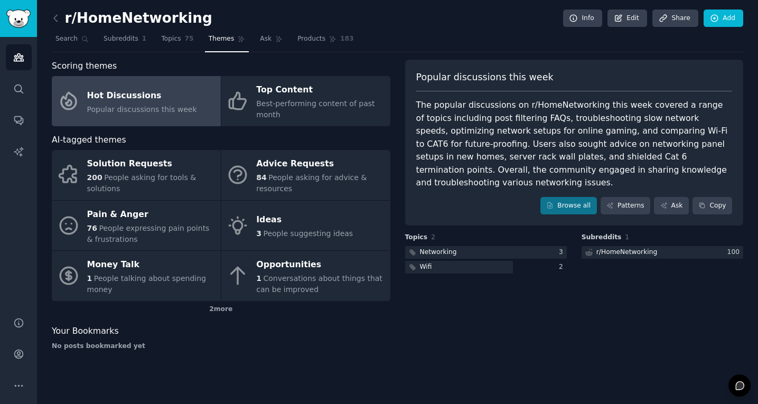
click at [261, 129] on div "Scoring themes Hot Discussions Popular discussions this week Top Content Best-p…" at bounding box center [221, 209] width 339 height 299
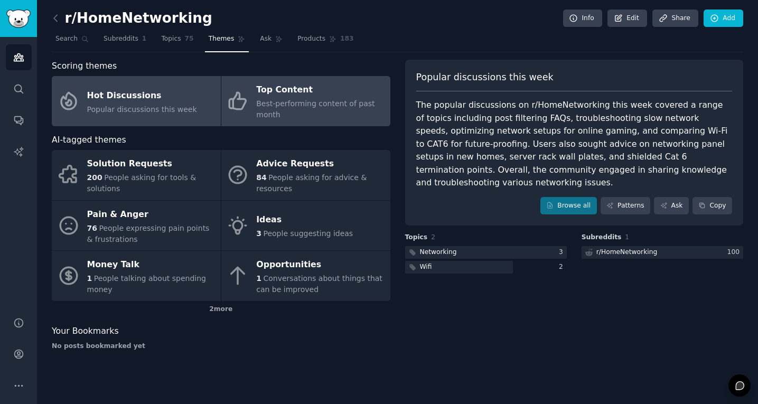
click at [272, 121] on link "Top Content Best-performing content of past month" at bounding box center [305, 101] width 169 height 50
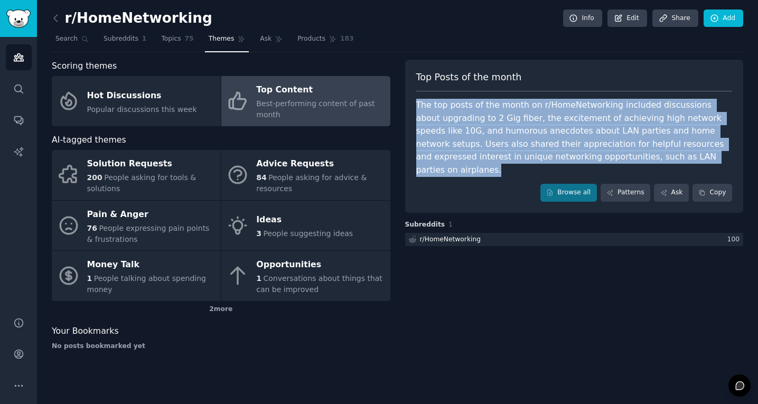
drag, startPoint x: 417, startPoint y: 104, endPoint x: 731, endPoint y: 159, distance: 318.5
click at [731, 159] on div "The top posts of the month on r/HomeNetworking included discussions about upgra…" at bounding box center [574, 138] width 316 height 78
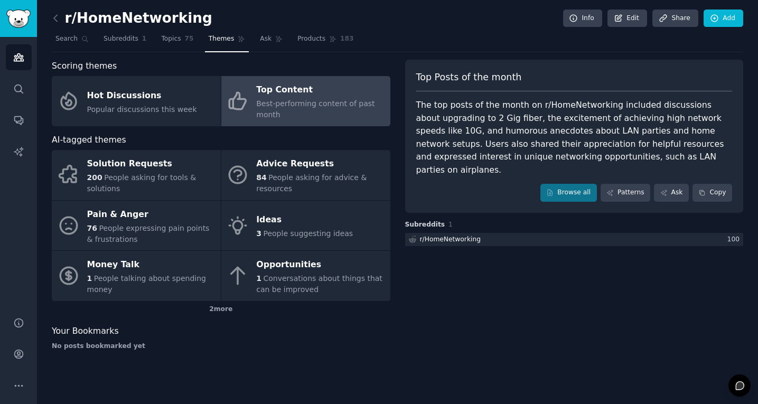
click at [455, 275] on div "Top Posts of the month The top posts of the month on r/HomeNetworking included …" at bounding box center [574, 209] width 339 height 299
click at [15, 60] on icon "Sidebar" at bounding box center [18, 57] width 11 height 11
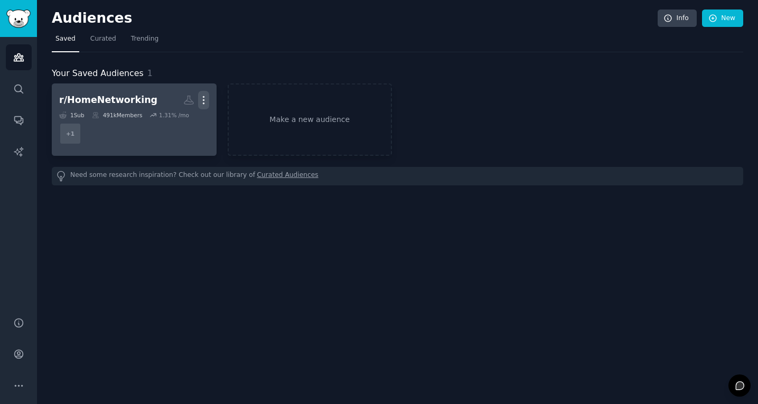
click at [205, 98] on icon "button" at bounding box center [203, 100] width 11 height 11
click at [172, 127] on p "Delete" at bounding box center [175, 122] width 24 height 11
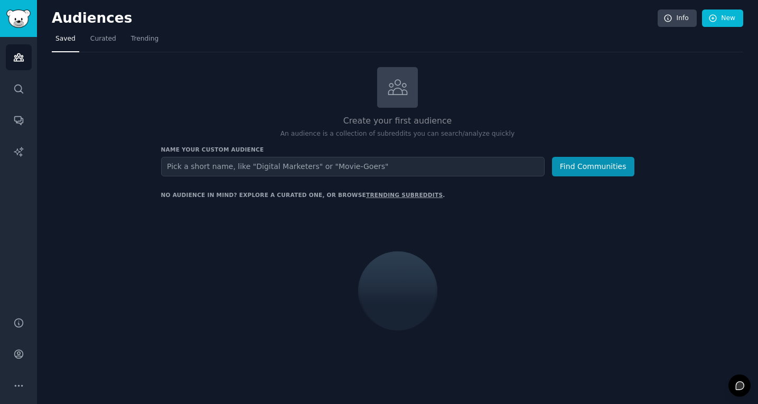
click at [205, 163] on input "text" at bounding box center [352, 167] width 383 height 20
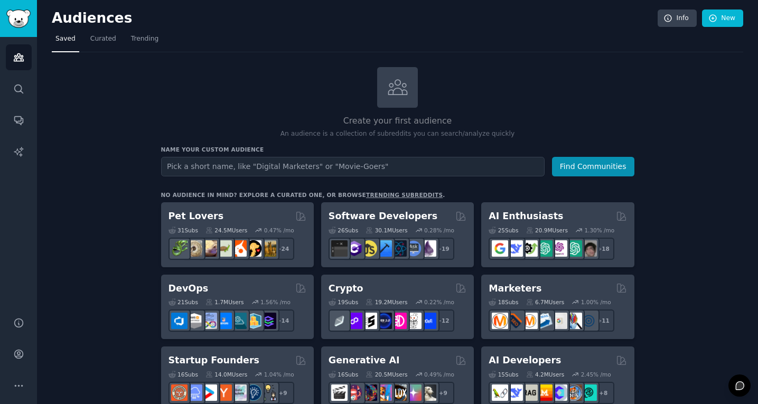
click at [205, 168] on input "text" at bounding box center [352, 167] width 383 height 20
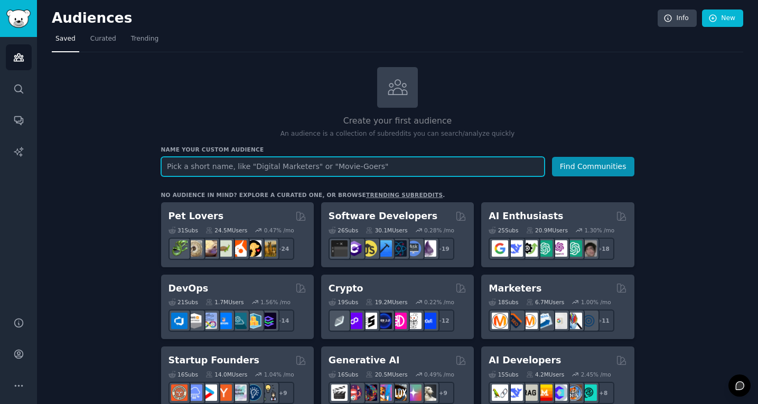
paste input "r/networking"
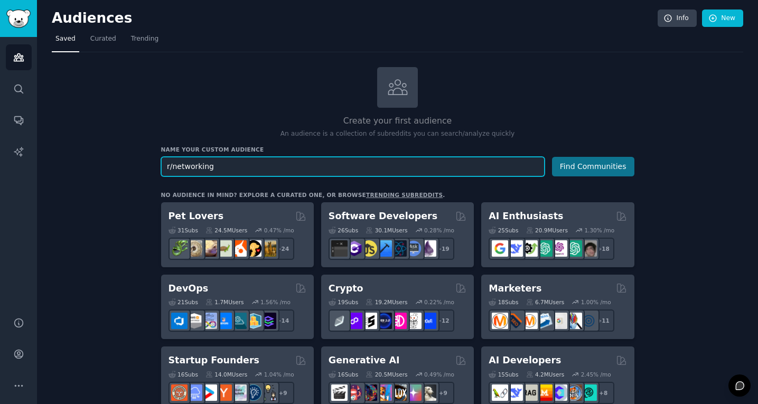
type input "r/networking"
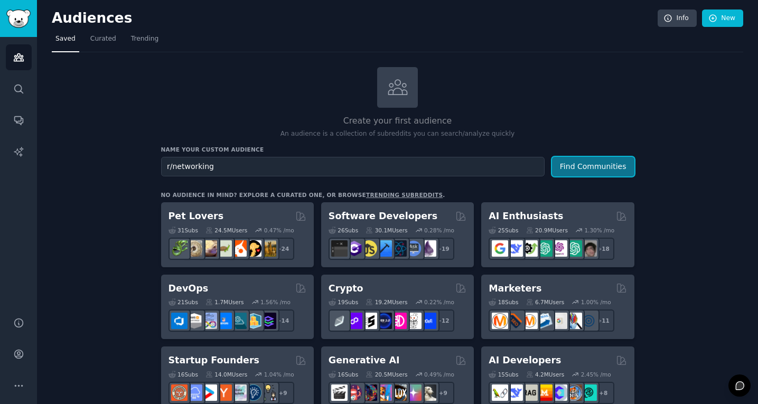
click at [617, 165] on button "Find Communities" at bounding box center [593, 167] width 82 height 20
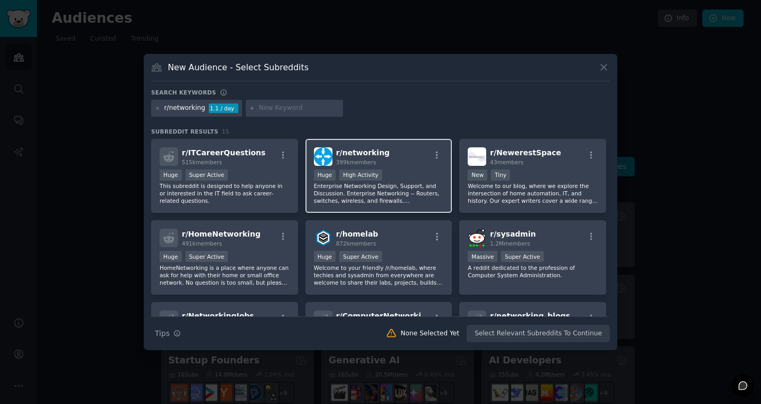
click at [419, 184] on p "Enterprise Networking Design, Support, and Discussion. Enterprise Networking --…" at bounding box center [379, 193] width 130 height 22
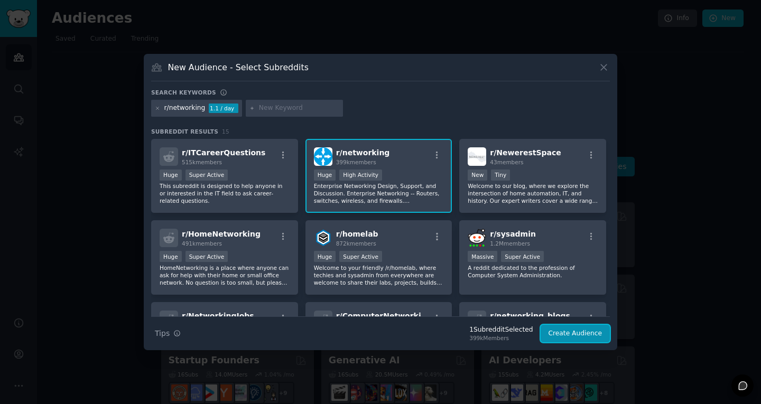
click at [587, 328] on button "Create Audience" at bounding box center [575, 334] width 70 height 18
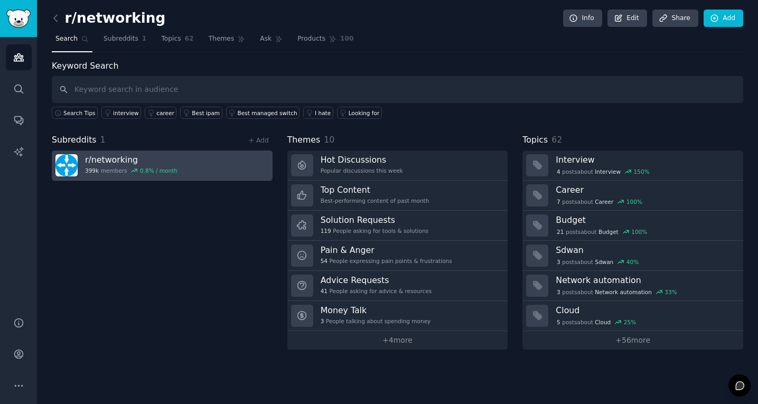
click at [189, 165] on link "r/ networking 399k members 0.8 % / month" at bounding box center [162, 166] width 221 height 30
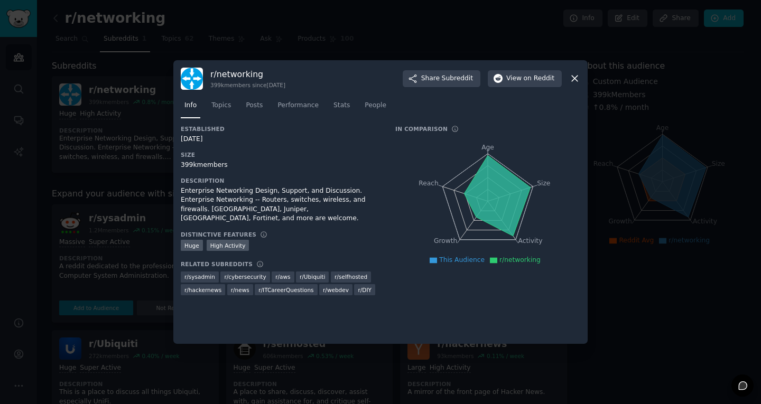
click at [577, 79] on icon at bounding box center [574, 78] width 11 height 11
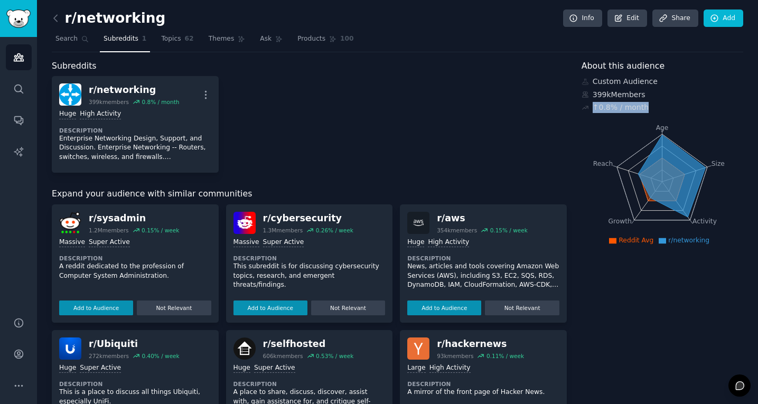
drag, startPoint x: 592, startPoint y: 108, endPoint x: 643, endPoint y: 109, distance: 51.2
click at [643, 109] on div "↑ 0.8 % / month" at bounding box center [662, 107] width 162 height 11
click at [559, 142] on div "r/ networking 399k members 0.8 % / month More Huge High Activity Description En…" at bounding box center [309, 124] width 515 height 97
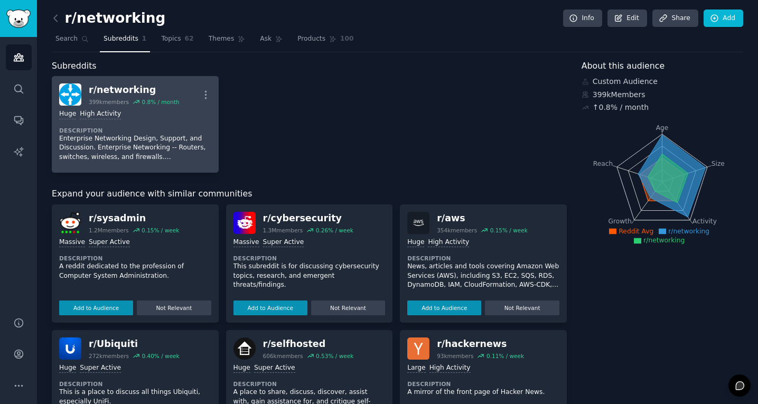
click at [139, 100] on div "0.8 % / month" at bounding box center [156, 101] width 46 height 7
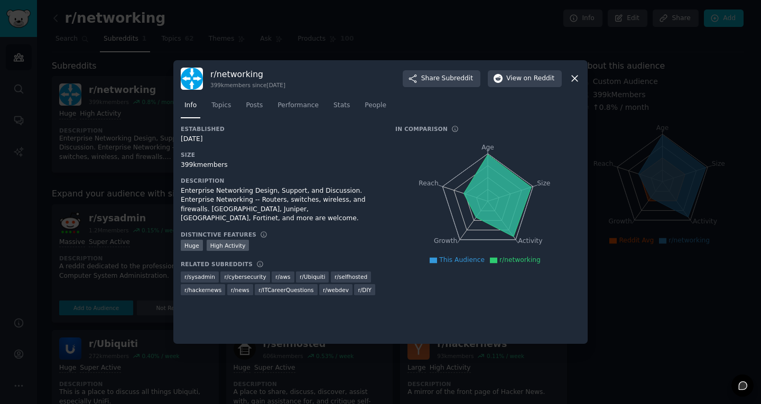
click at [572, 81] on icon at bounding box center [574, 79] width 6 height 6
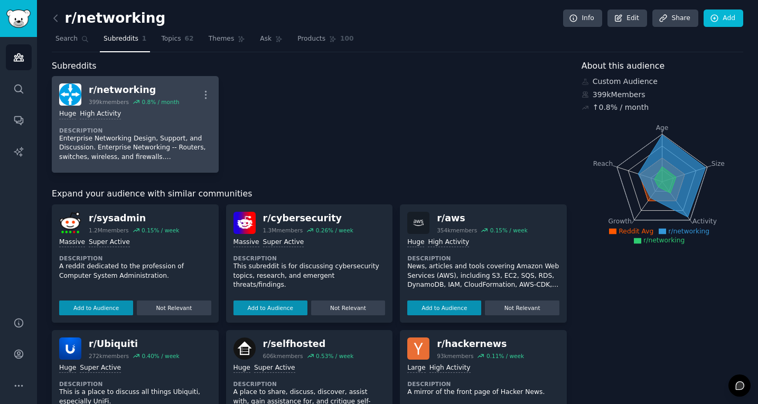
click at [180, 129] on dt "Description" at bounding box center [135, 130] width 152 height 7
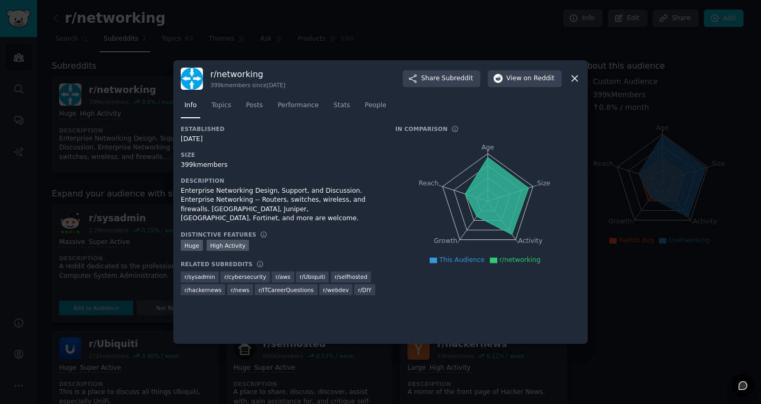
click at [569, 81] on icon at bounding box center [574, 78] width 11 height 11
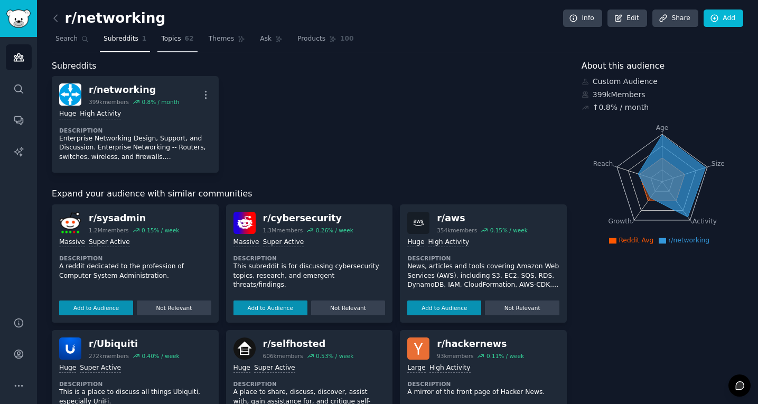
click at [180, 42] on link "Topics 62" at bounding box center [177, 42] width 40 height 22
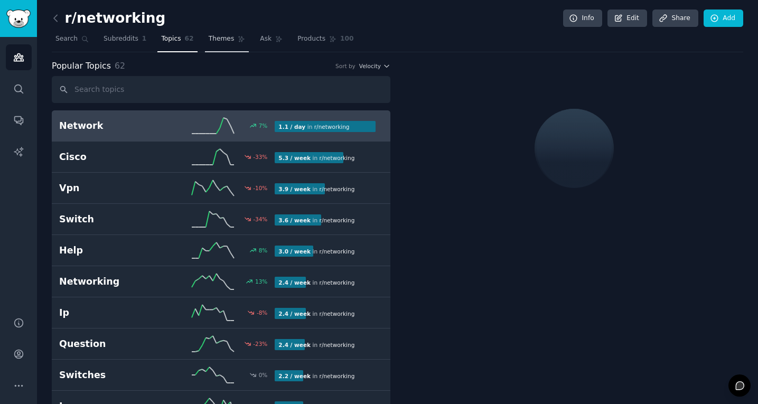
click at [233, 43] on link "Themes" at bounding box center [227, 42] width 44 height 22
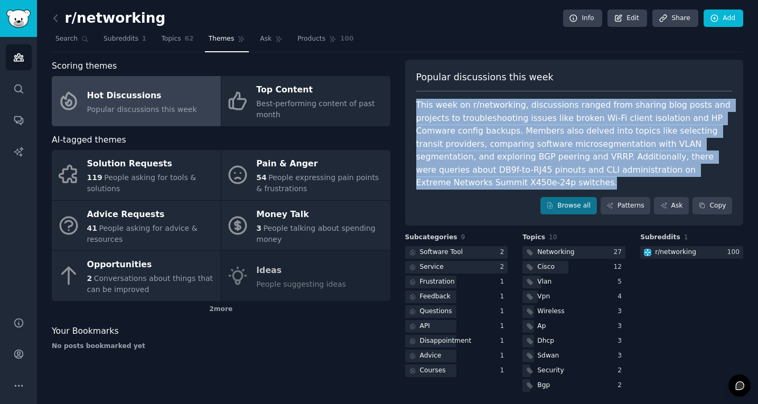
drag, startPoint x: 420, startPoint y: 105, endPoint x: 578, endPoint y: 181, distance: 175.3
click at [578, 181] on div "Popular discussions this week This week on r/networking, discussions ranged fro…" at bounding box center [574, 143] width 339 height 166
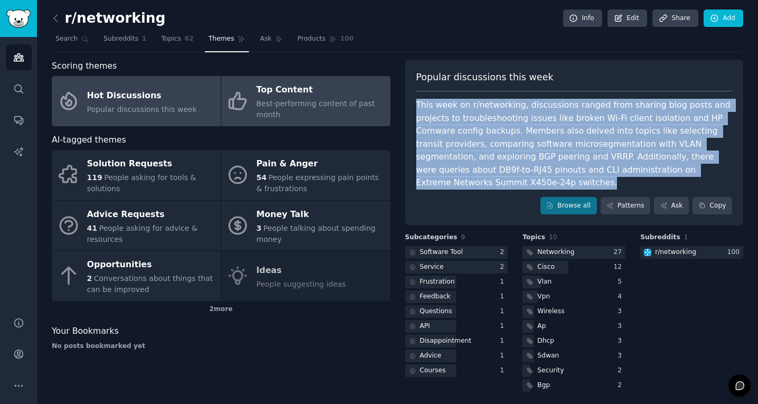
click at [307, 100] on span "Best-performing content of past month" at bounding box center [315, 109] width 118 height 20
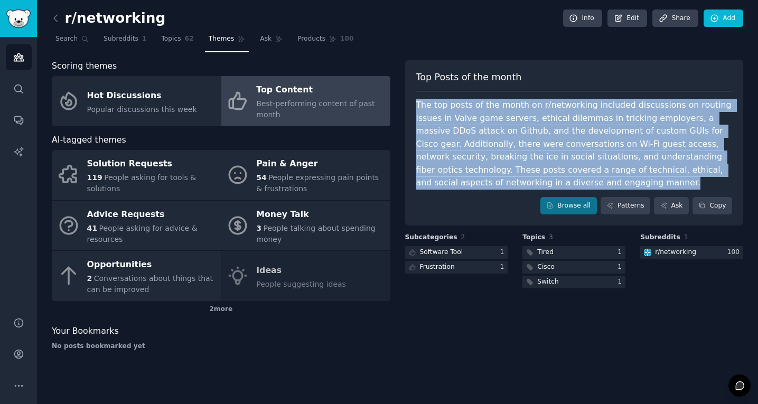
drag, startPoint x: 414, startPoint y: 104, endPoint x: 605, endPoint y: 187, distance: 208.3
click at [605, 187] on div "Top Posts of the month The top posts of the month on r/networking included disc…" at bounding box center [574, 143] width 339 height 166
click at [31, 58] on link "Audiences" at bounding box center [19, 57] width 26 height 26
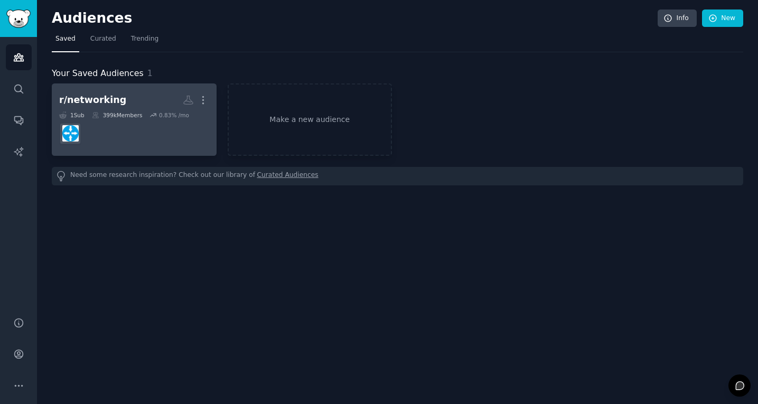
click at [210, 100] on link "r/networking More 1 Sub 399k Members 0.83 % /mo" at bounding box center [134, 119] width 165 height 72
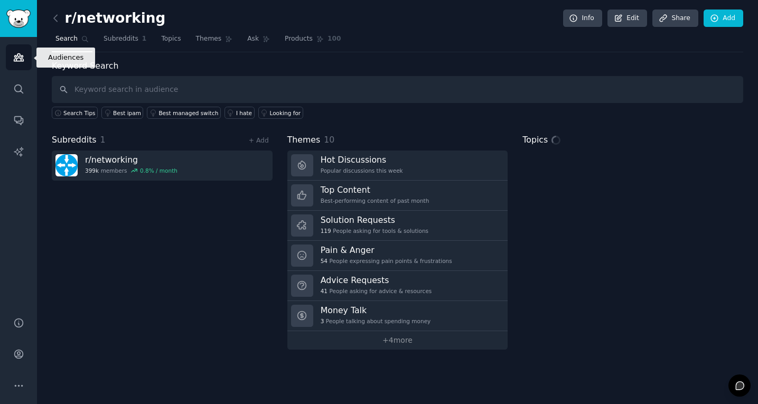
click at [18, 57] on icon "Sidebar" at bounding box center [19, 57] width 10 height 7
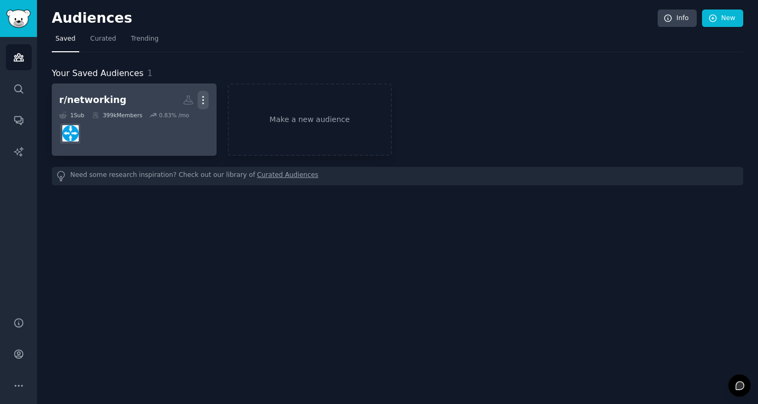
click at [201, 102] on icon "button" at bounding box center [203, 100] width 11 height 11
click at [176, 123] on p "Delete" at bounding box center [174, 122] width 24 height 11
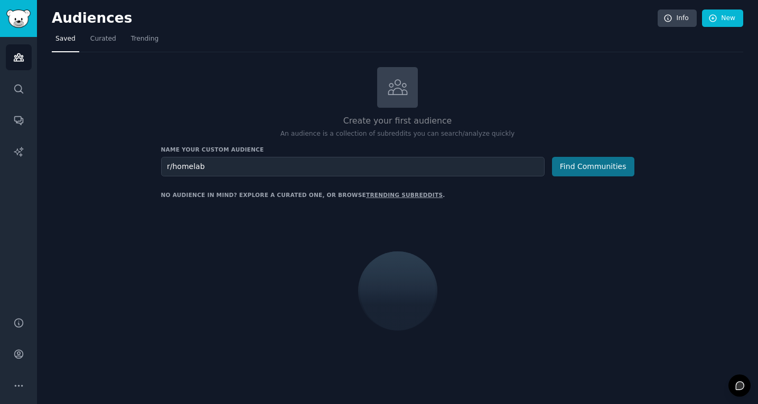
type input "r/homelab"
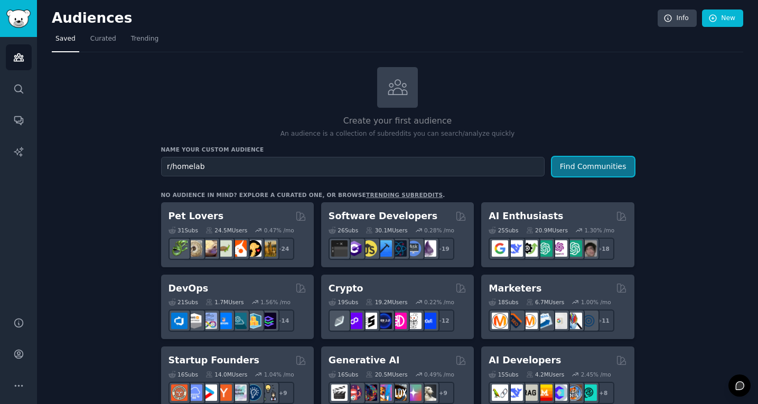
click at [598, 166] on button "Find Communities" at bounding box center [593, 167] width 82 height 20
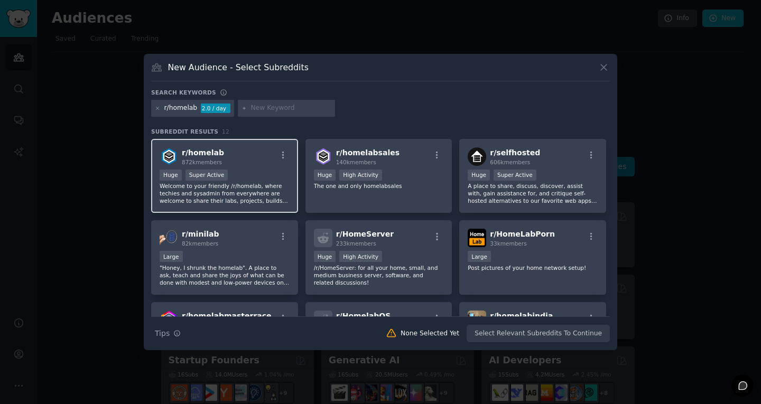
click at [257, 180] on div "Huge Super Active" at bounding box center [224, 176] width 130 height 13
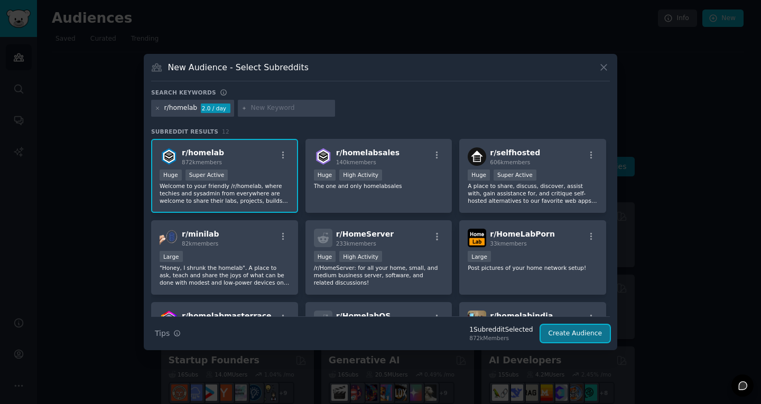
click at [590, 339] on button "Create Audience" at bounding box center [575, 334] width 70 height 18
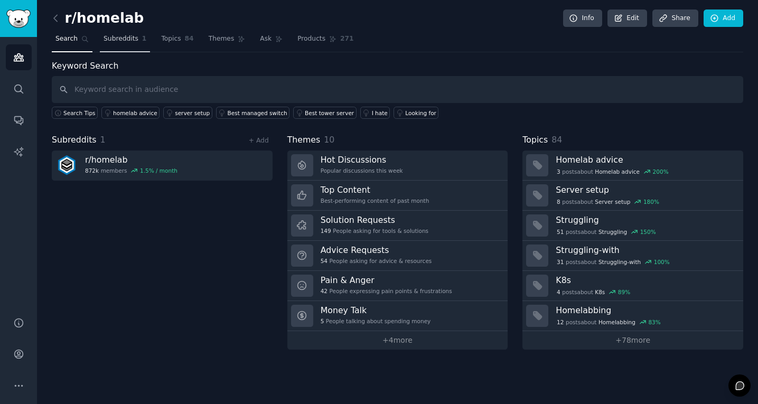
click at [126, 40] on span "Subreddits" at bounding box center [121, 39] width 35 height 10
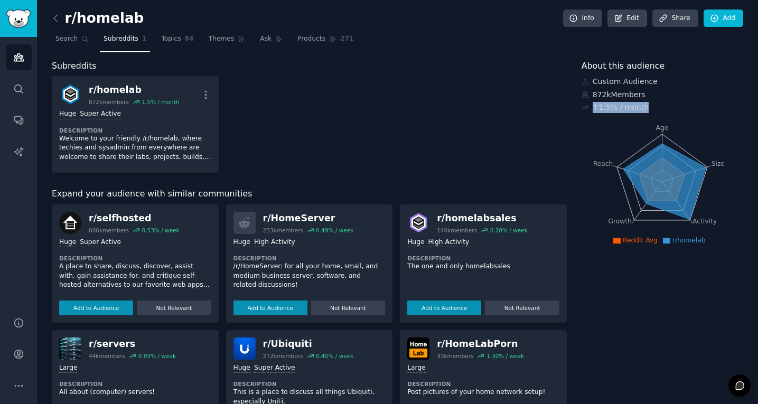
drag, startPoint x: 590, startPoint y: 107, endPoint x: 642, endPoint y: 109, distance: 51.8
click at [642, 109] on div "↑ 1.5 % / month" at bounding box center [662, 107] width 162 height 11
click at [577, 120] on div "Subreddits r/ homelab 872k members 1.5 % / month More Huge Super Active Descrip…" at bounding box center [397, 380] width 691 height 640
click at [218, 41] on span "Themes" at bounding box center [222, 39] width 26 height 10
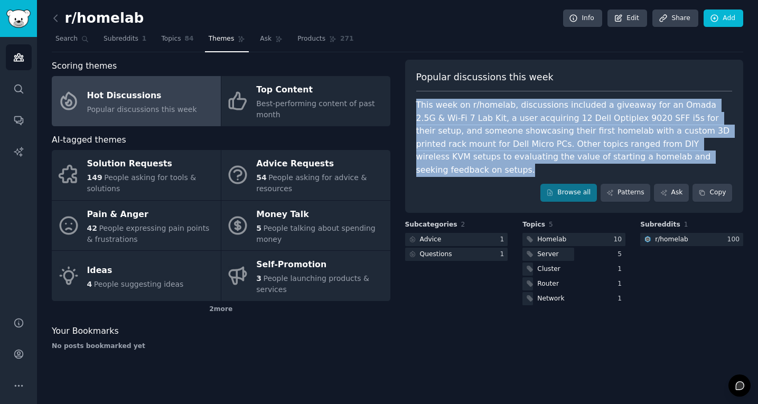
drag, startPoint x: 415, startPoint y: 105, endPoint x: 729, endPoint y: 159, distance: 319.0
click at [729, 159] on div "Popular discussions this week This week on r/homelab, discussions included a gi…" at bounding box center [574, 136] width 339 height 153
drag, startPoint x: 278, startPoint y: 114, endPoint x: 336, endPoint y: 131, distance: 60.0
click at [278, 114] on span "Best-performing content of past month" at bounding box center [315, 109] width 118 height 20
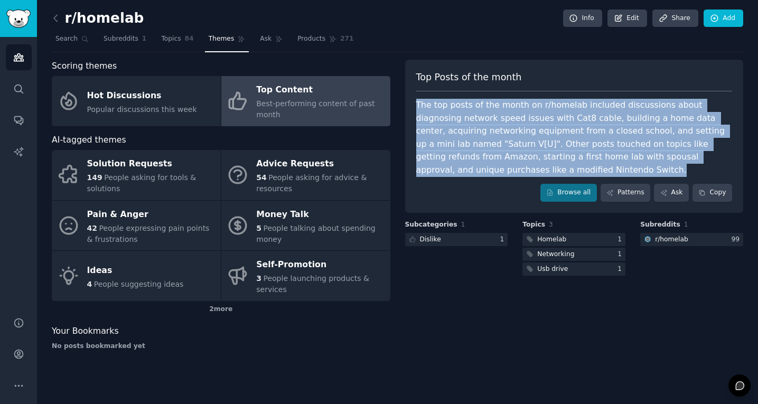
drag, startPoint x: 418, startPoint y: 100, endPoint x: 604, endPoint y: 167, distance: 197.6
click at [604, 167] on div "The top posts of the month on r/homelab included discussions about diagnosing n…" at bounding box center [574, 138] width 316 height 78
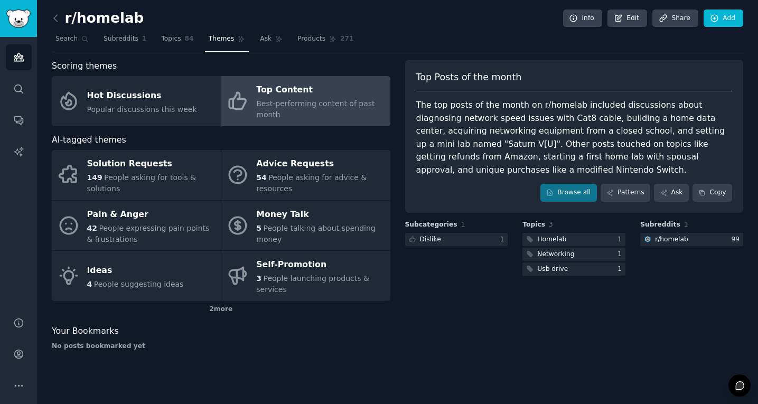
click at [448, 345] on div "Top Posts of the month The top posts of the month on r/homelab included discuss…" at bounding box center [574, 209] width 339 height 299
click at [18, 63] on link "Audiences" at bounding box center [19, 57] width 26 height 26
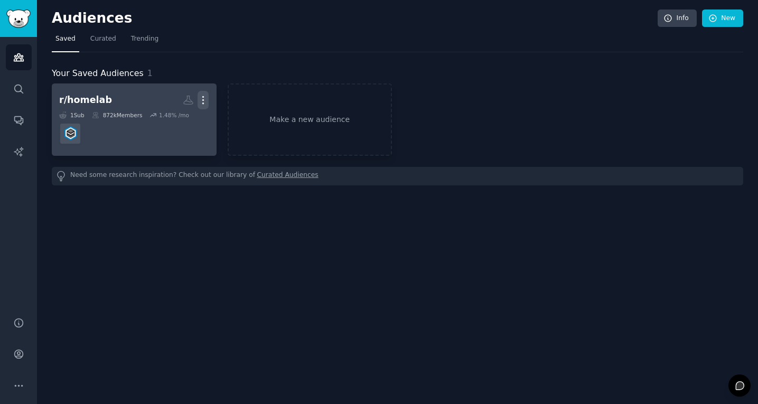
click at [206, 99] on icon "button" at bounding box center [203, 100] width 11 height 11
click at [170, 126] on p "Delete" at bounding box center [174, 122] width 24 height 11
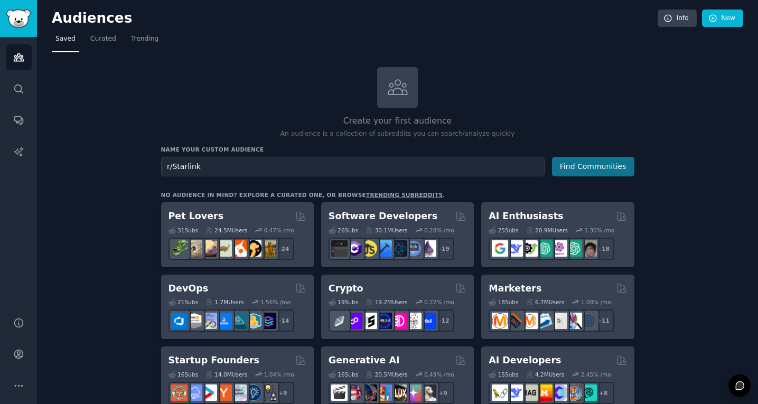
type input "r/Starlink"
click at [601, 172] on button "Find Communities" at bounding box center [593, 167] width 82 height 20
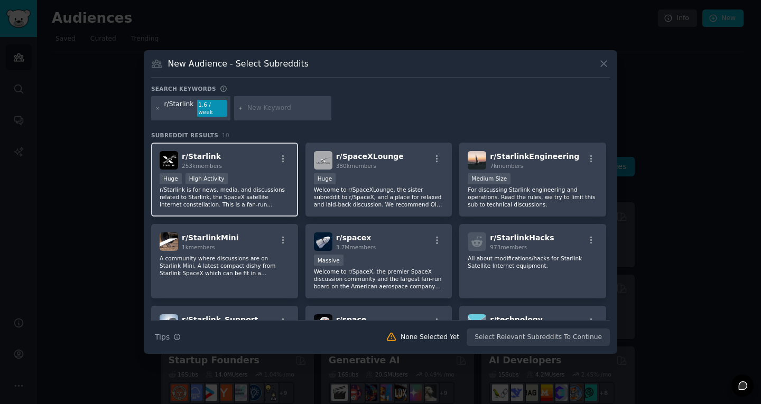
click at [261, 194] on p "r/Starlink is for news, media, and discussions related to Starlink, the SpaceX …" at bounding box center [224, 197] width 130 height 22
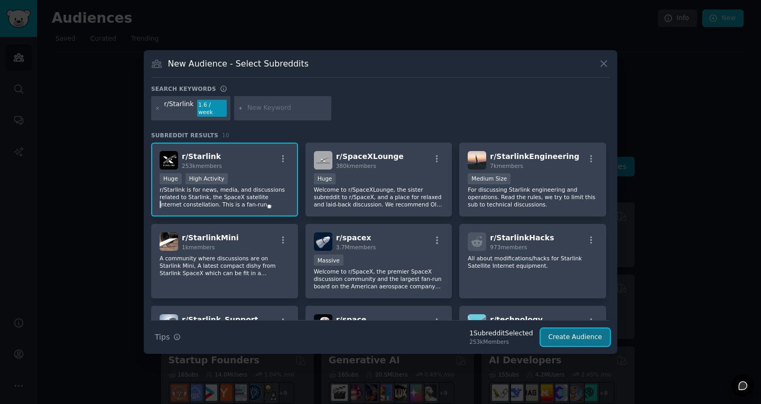
click at [587, 334] on button "Create Audience" at bounding box center [575, 337] width 70 height 18
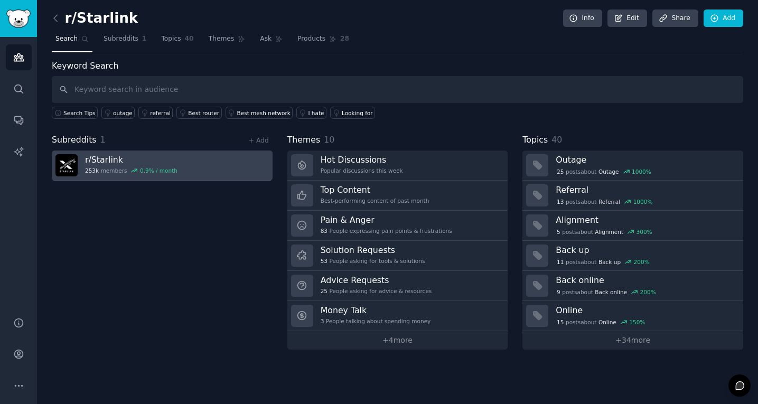
click at [186, 165] on link "r/ Starlink 253k members 0.9 % / month" at bounding box center [162, 166] width 221 height 30
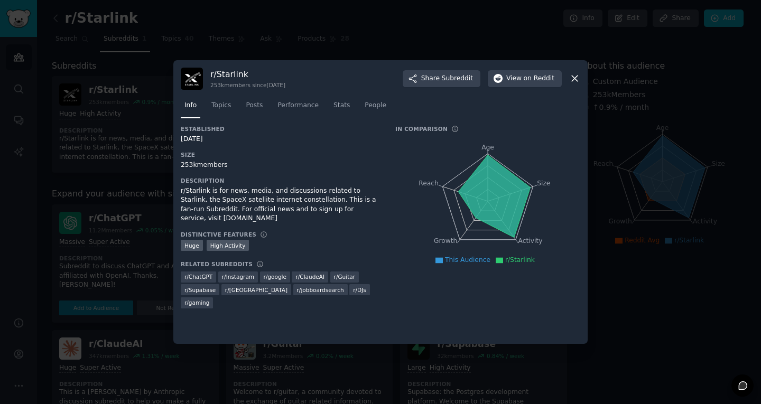
click at [572, 79] on icon at bounding box center [574, 78] width 11 height 11
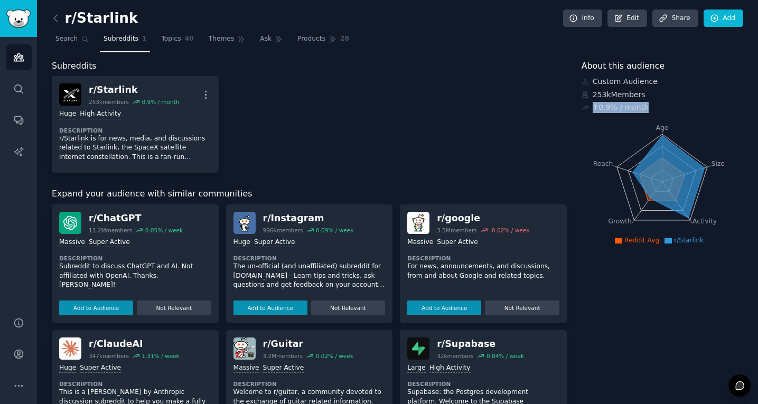
drag, startPoint x: 592, startPoint y: 108, endPoint x: 642, endPoint y: 110, distance: 50.2
click at [642, 110] on div "↑ 0.9 % / month" at bounding box center [621, 107] width 56 height 11
click at [585, 128] on icon "Age Size Activity Growth Reach" at bounding box center [661, 181] width 161 height 133
click at [168, 50] on link "Topics 40" at bounding box center [177, 42] width 40 height 22
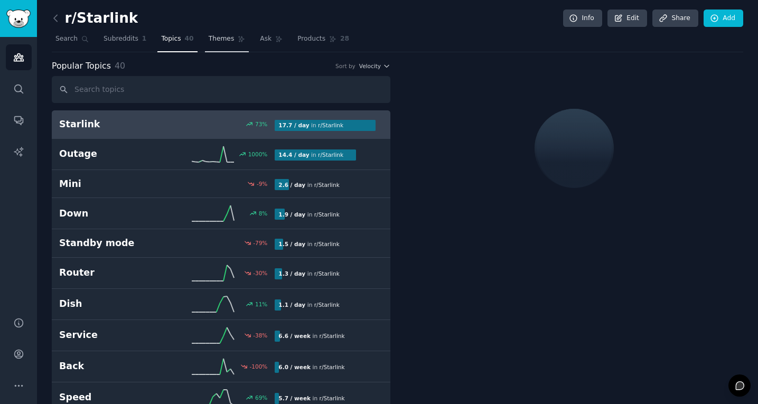
click at [215, 39] on span "Themes" at bounding box center [222, 39] width 26 height 10
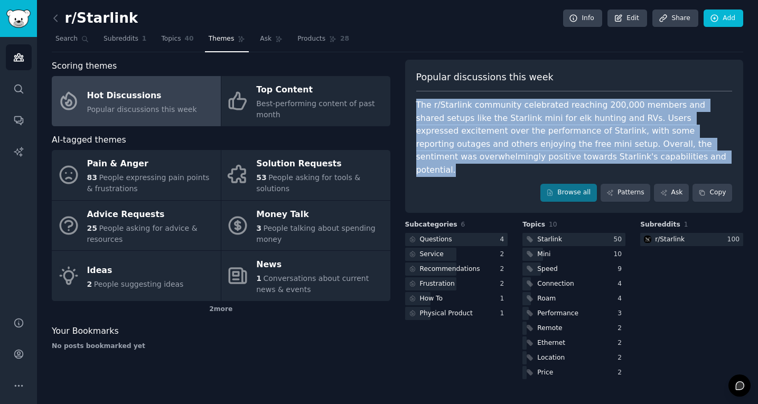
drag, startPoint x: 417, startPoint y: 102, endPoint x: 626, endPoint y: 156, distance: 216.6
click at [626, 156] on div "The r/Starlink community celebrated reaching 200,000 members and shared setups …" at bounding box center [574, 138] width 316 height 78
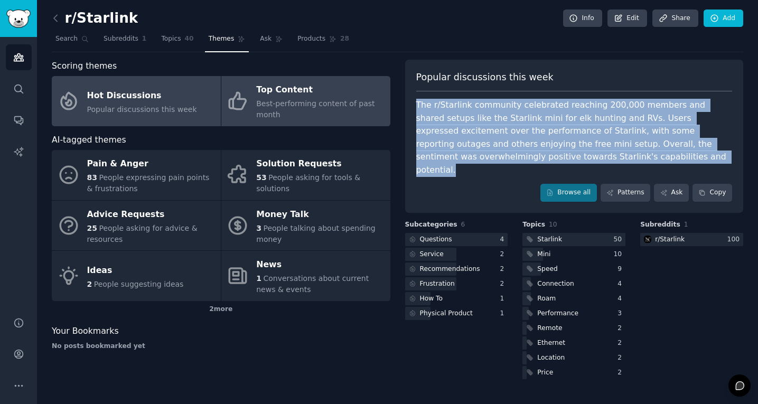
click at [255, 110] on link "Top Content Best-performing content of past month" at bounding box center [305, 101] width 169 height 50
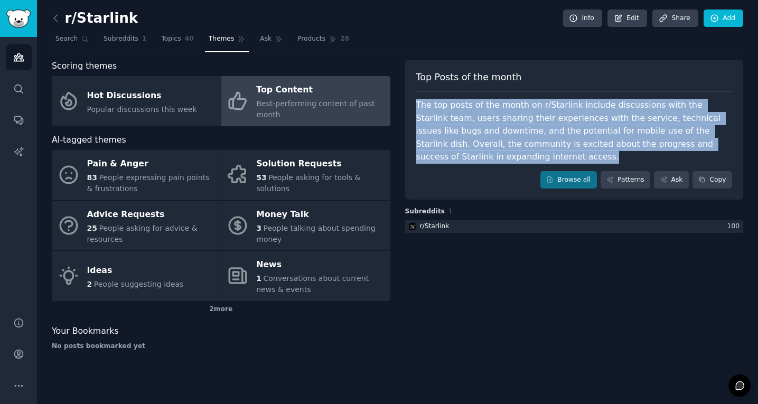
drag, startPoint x: 418, startPoint y: 102, endPoint x: 534, endPoint y: 155, distance: 127.4
click at [534, 155] on div "The top posts of the month on r/Starlink include discussions with the Starlink …" at bounding box center [574, 131] width 316 height 65
